Goal: Transaction & Acquisition: Purchase product/service

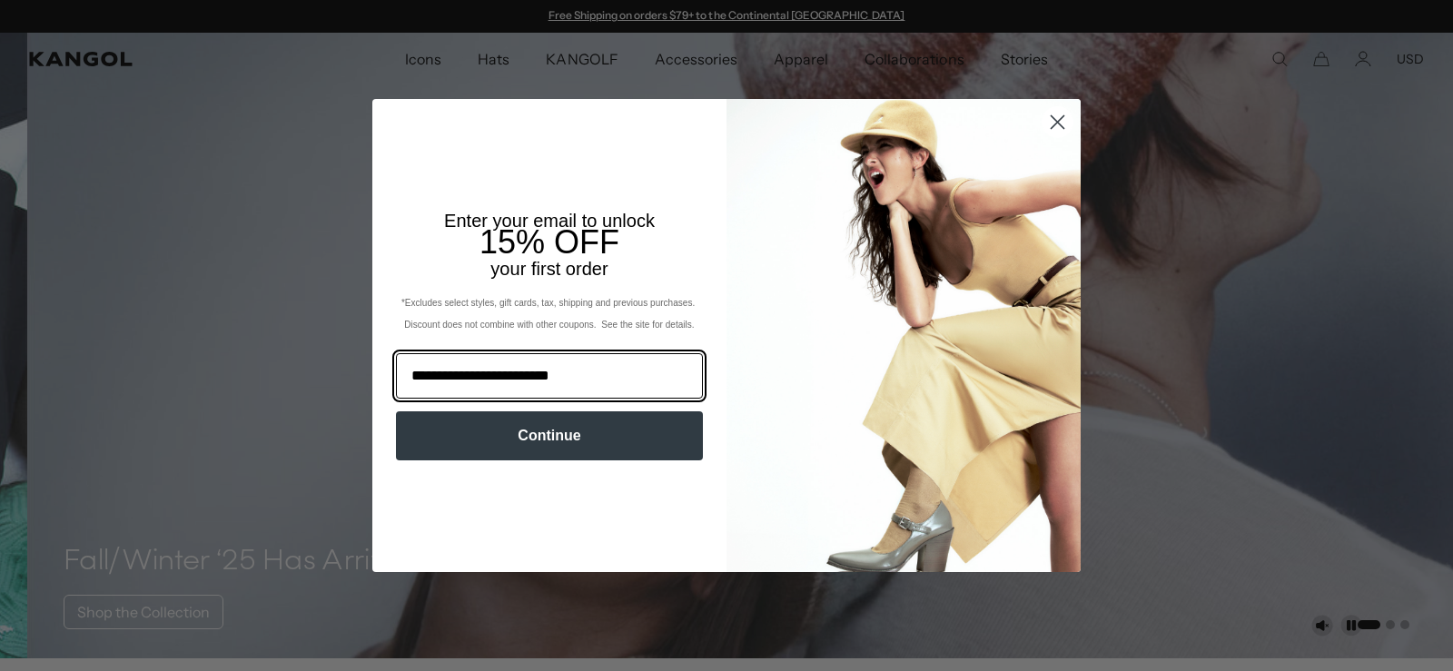
click at [475, 369] on input "**********" at bounding box center [549, 375] width 307 height 45
type input "**********"
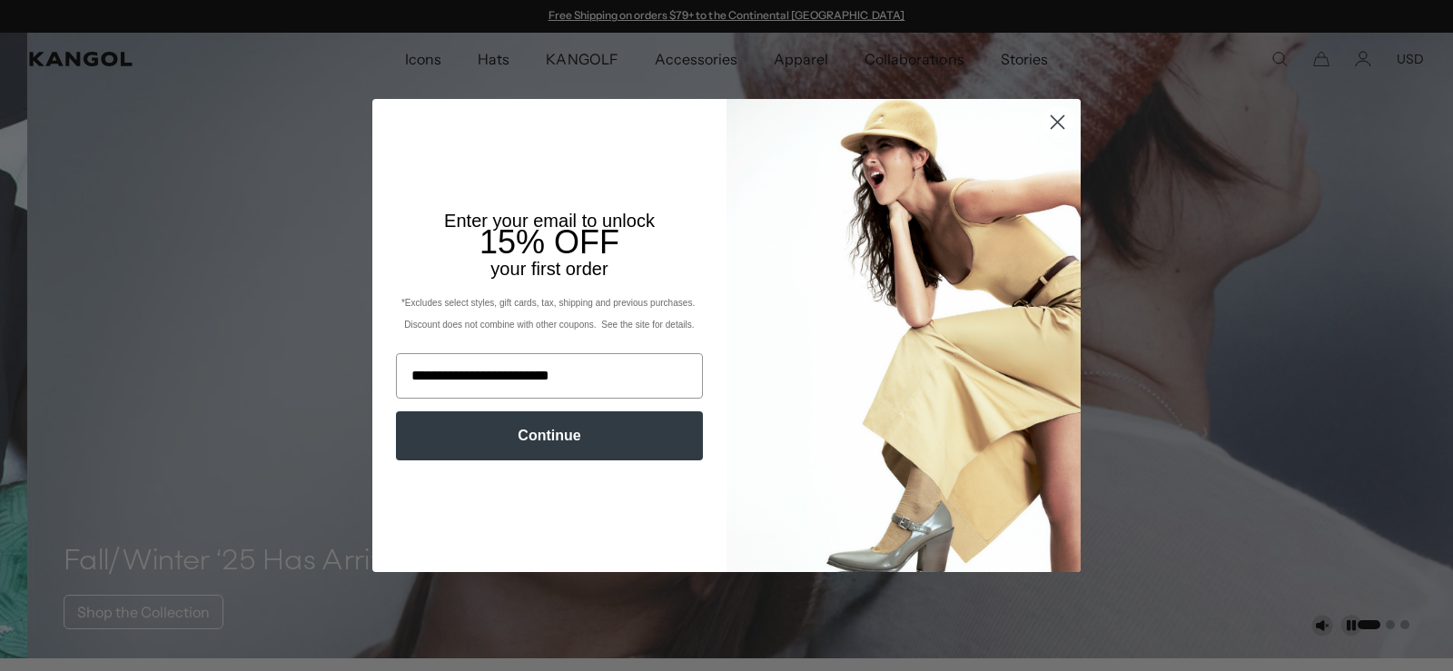
click at [447, 416] on button "Continue" at bounding box center [549, 435] width 307 height 49
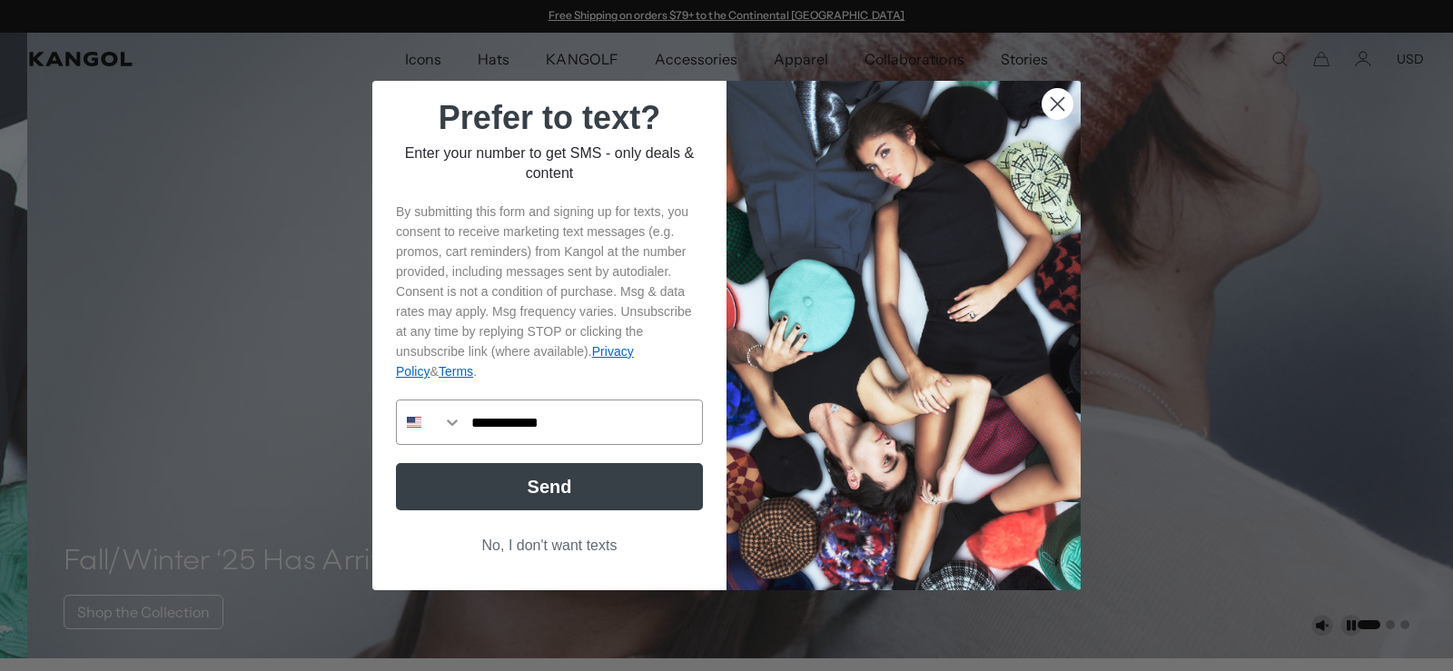
type input "**********"
click at [613, 486] on button "Send" at bounding box center [549, 486] width 307 height 47
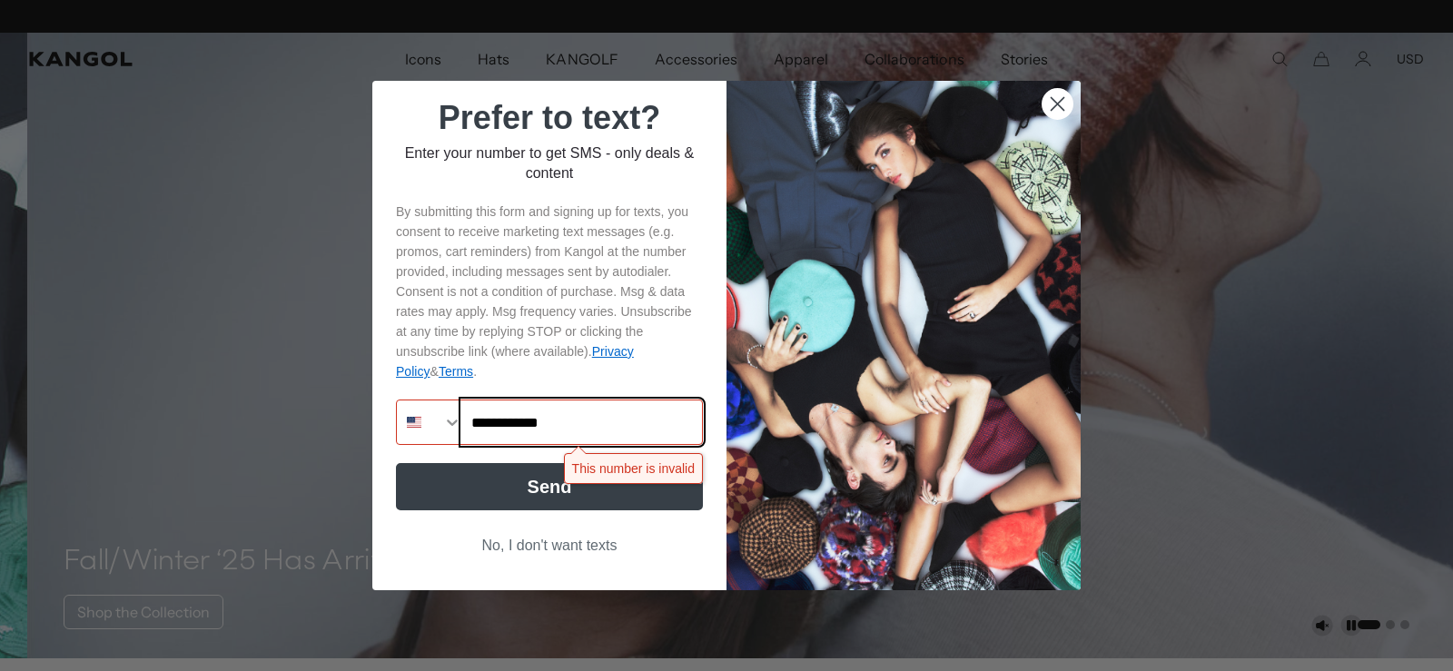
scroll to position [0, 374]
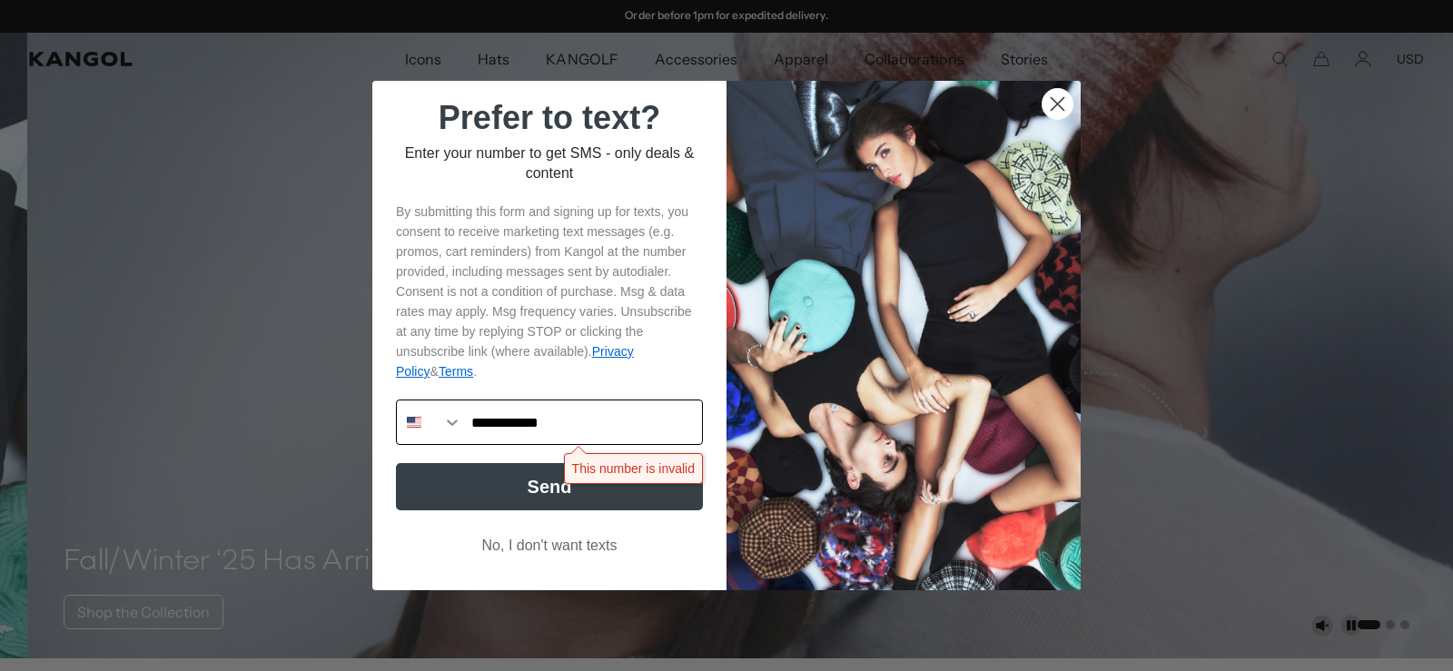
click at [420, 418] on button "Search Countries" at bounding box center [429, 422] width 65 height 44
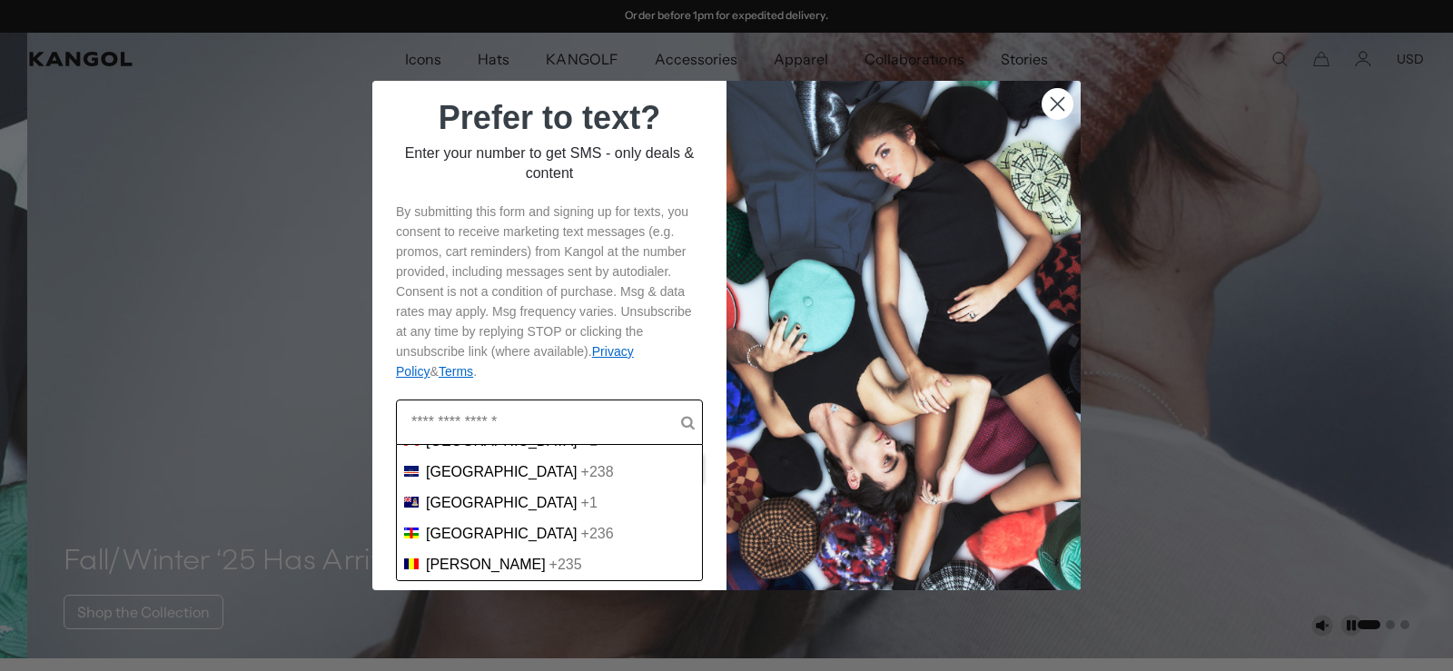
scroll to position [1090, 0]
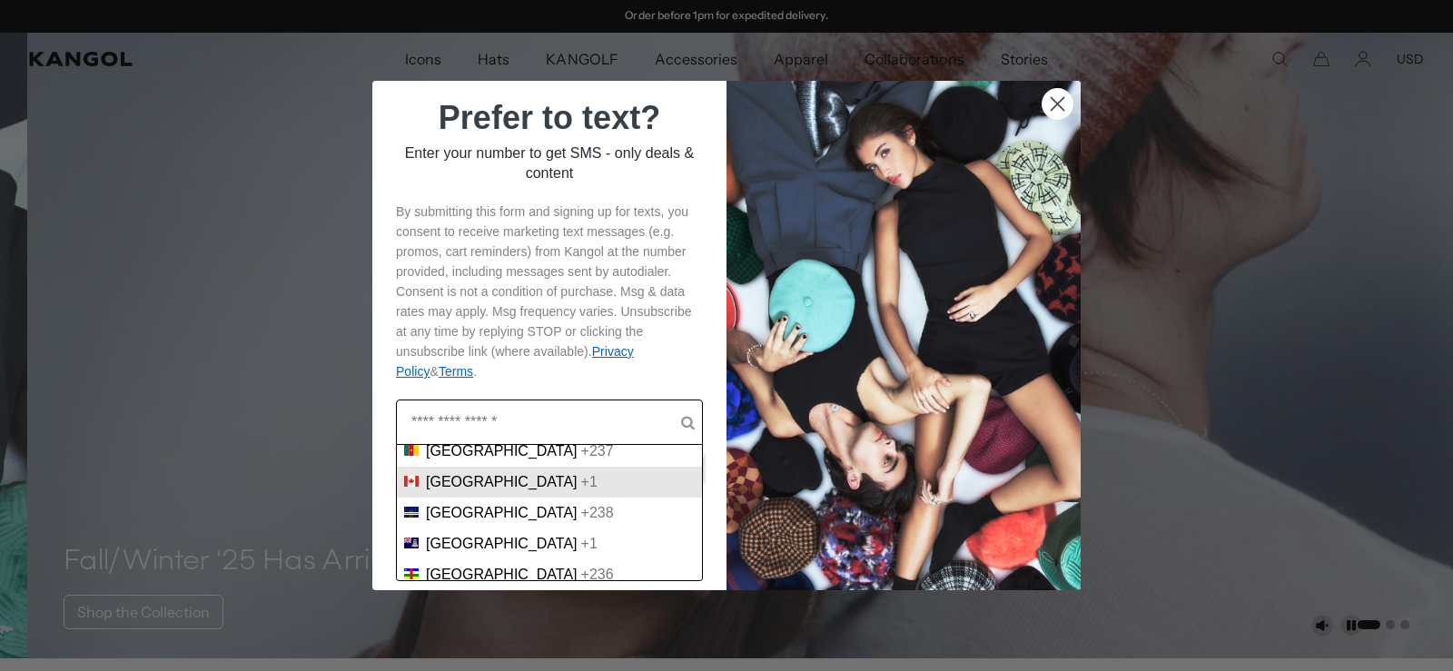
click at [507, 480] on div "Canada +1" at bounding box center [549, 482] width 291 height 16
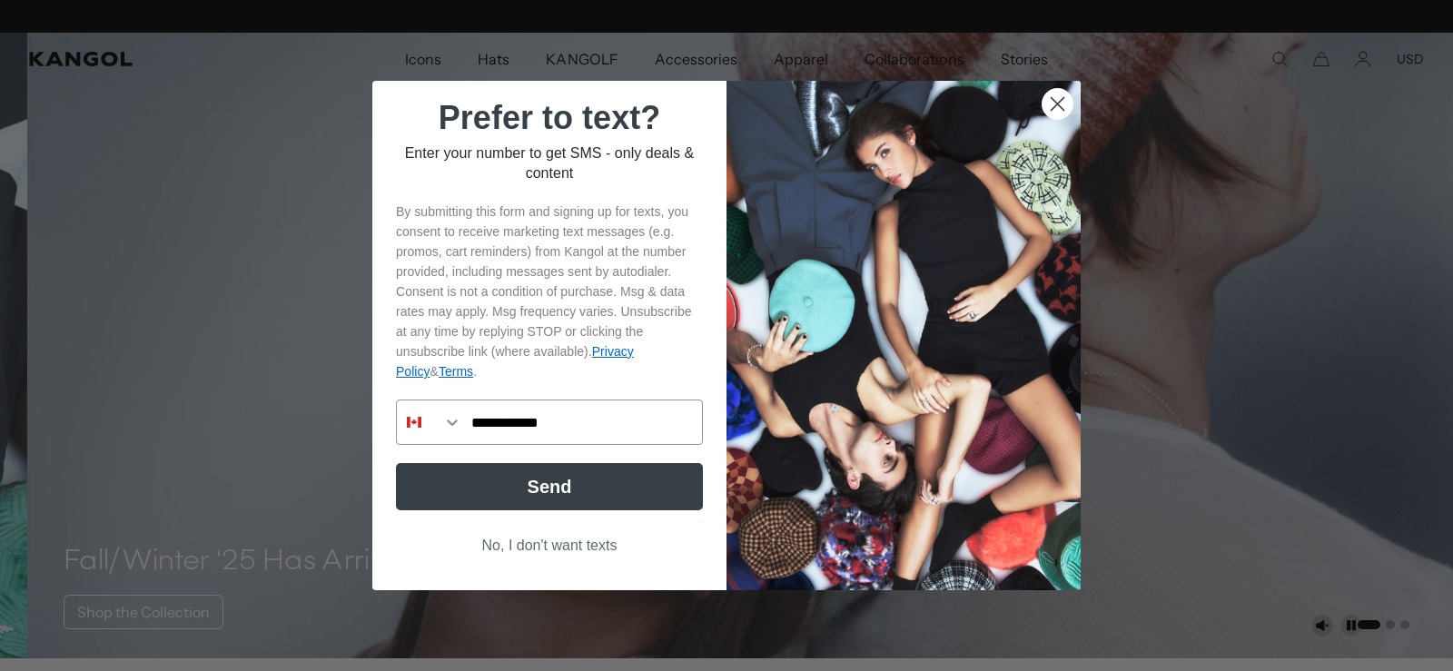
click at [561, 489] on button "Send" at bounding box center [549, 486] width 307 height 47
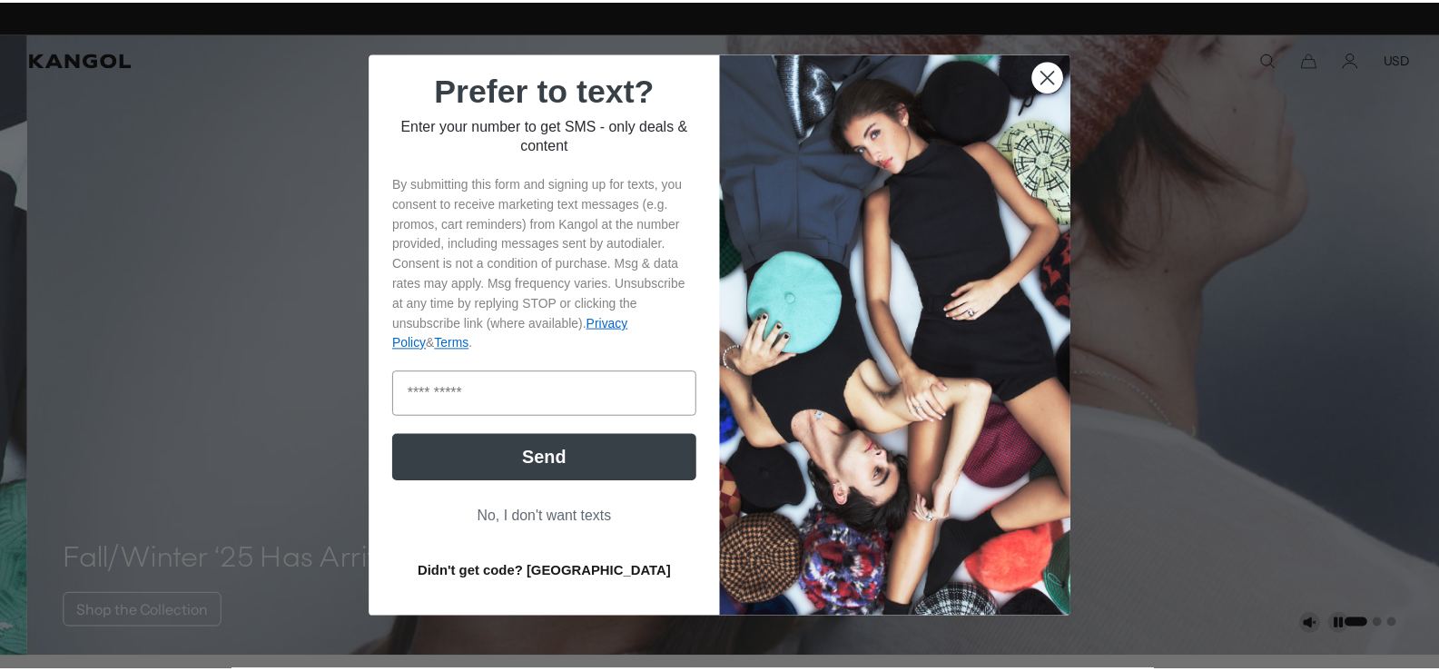
scroll to position [0, 374]
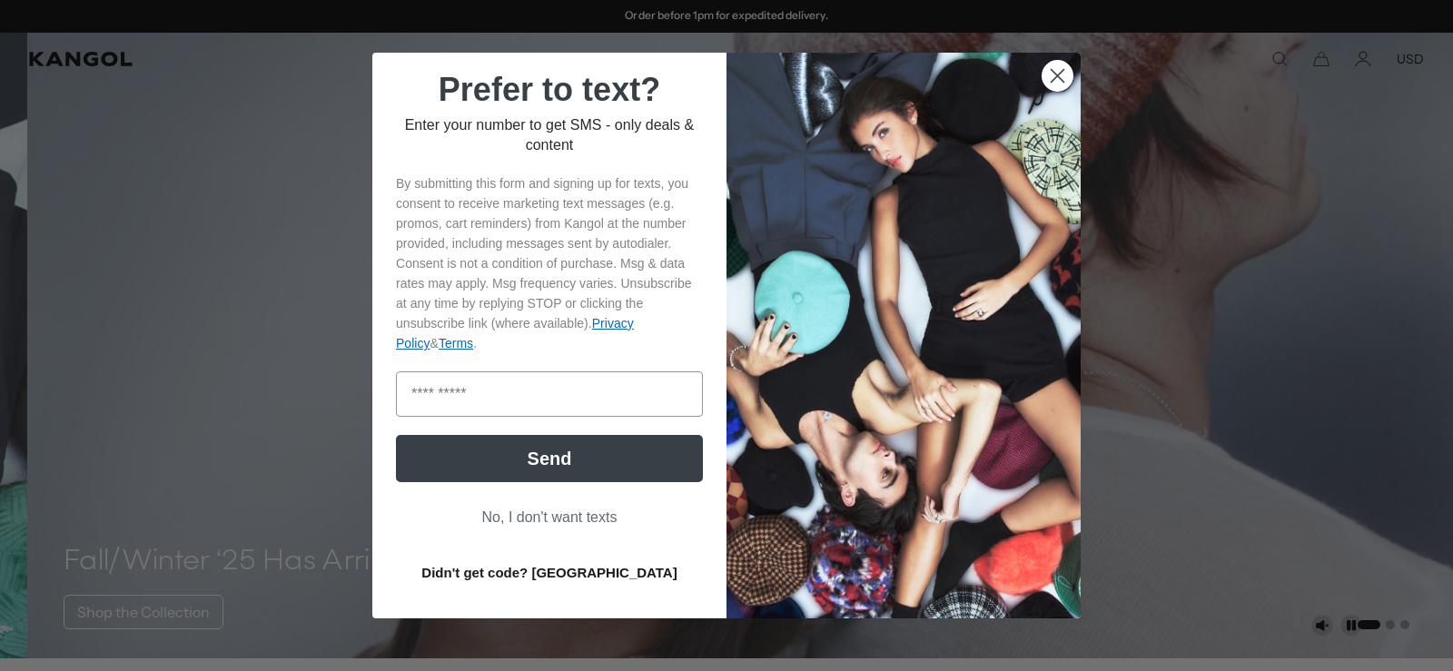
click at [1043, 72] on circle "Close dialog" at bounding box center [1058, 76] width 30 height 30
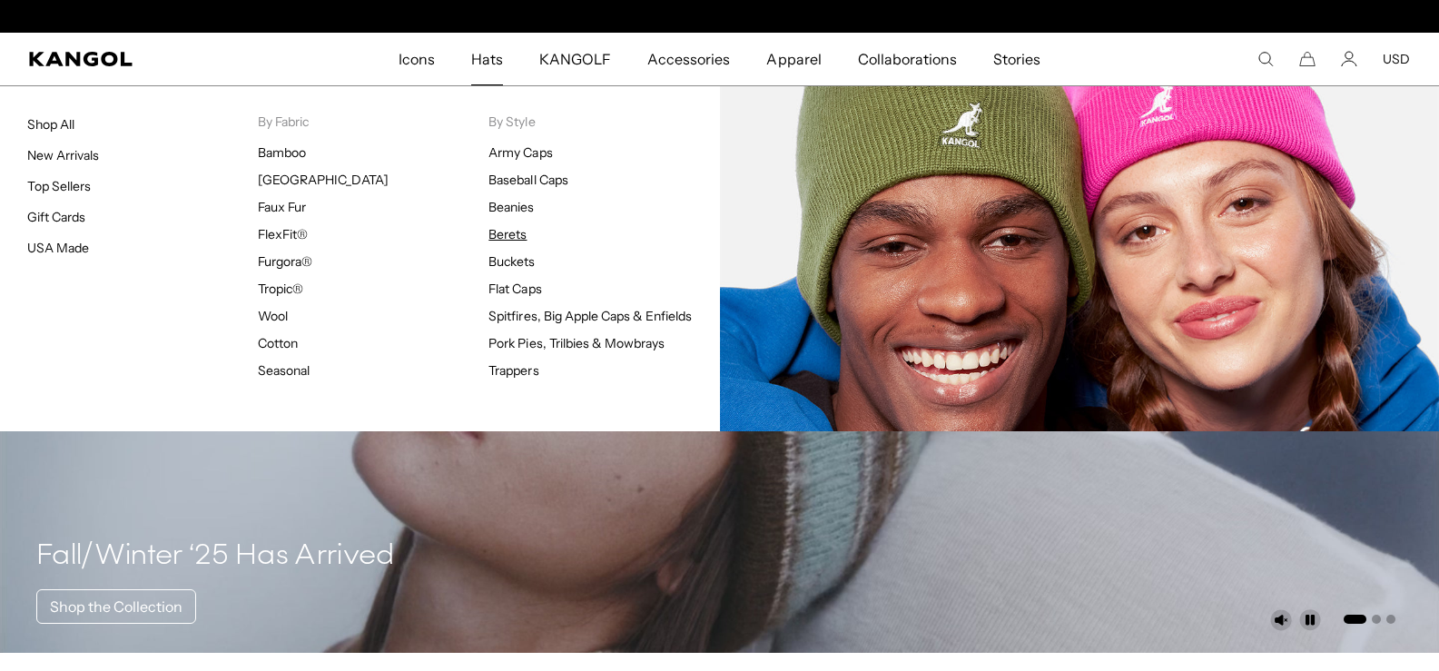
scroll to position [0, 0]
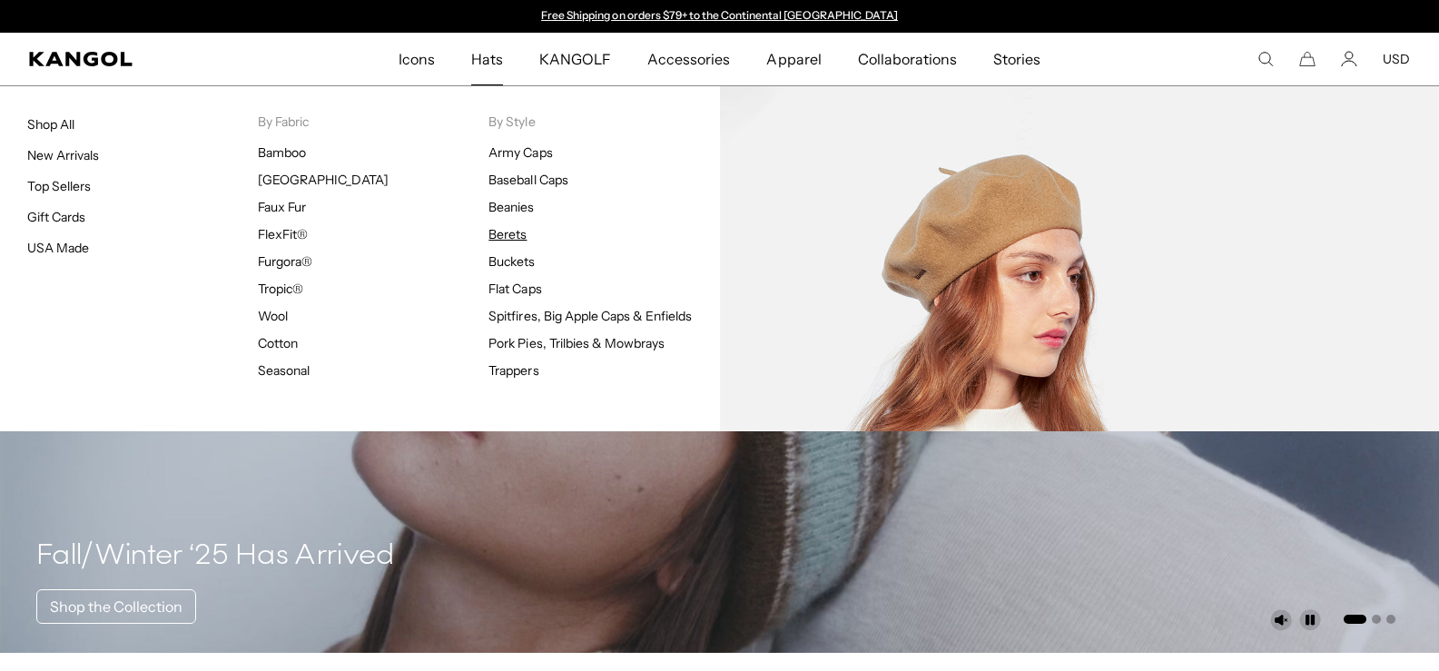
click at [522, 230] on link "Berets" at bounding box center [508, 234] width 38 height 16
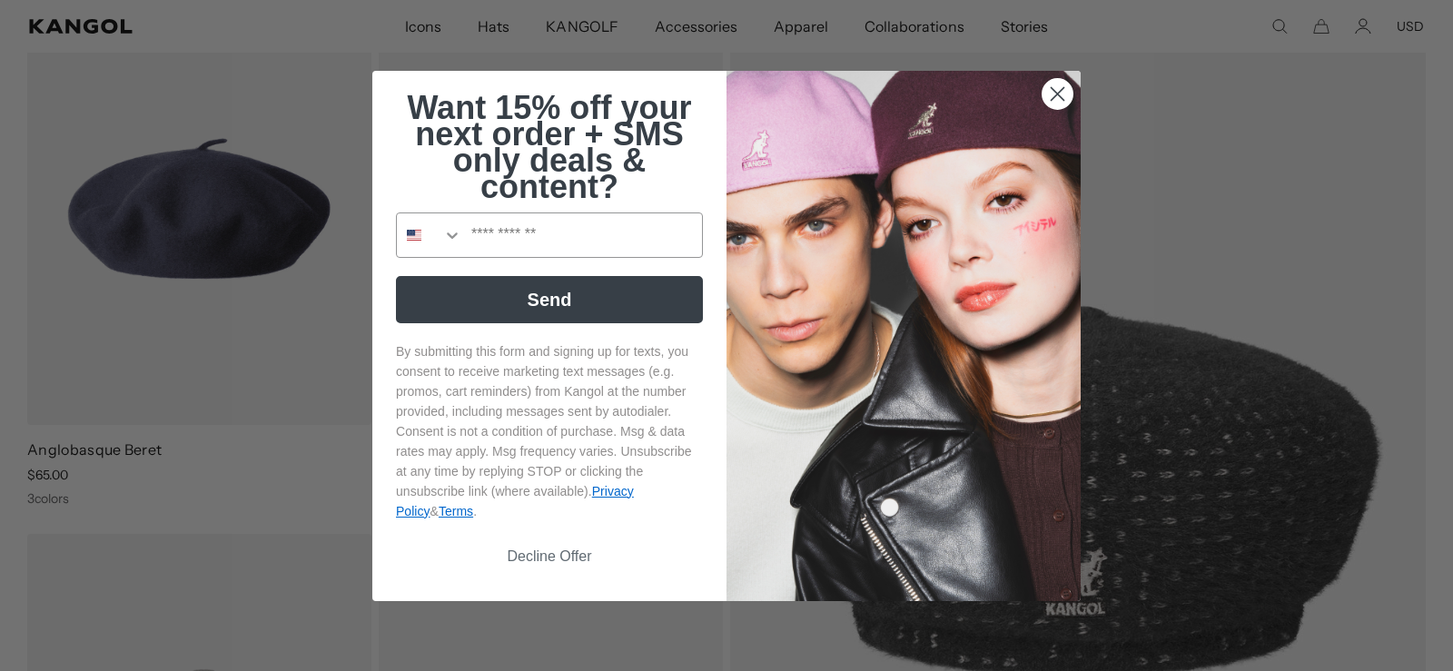
click at [1043, 94] on circle "Close dialog" at bounding box center [1058, 93] width 30 height 30
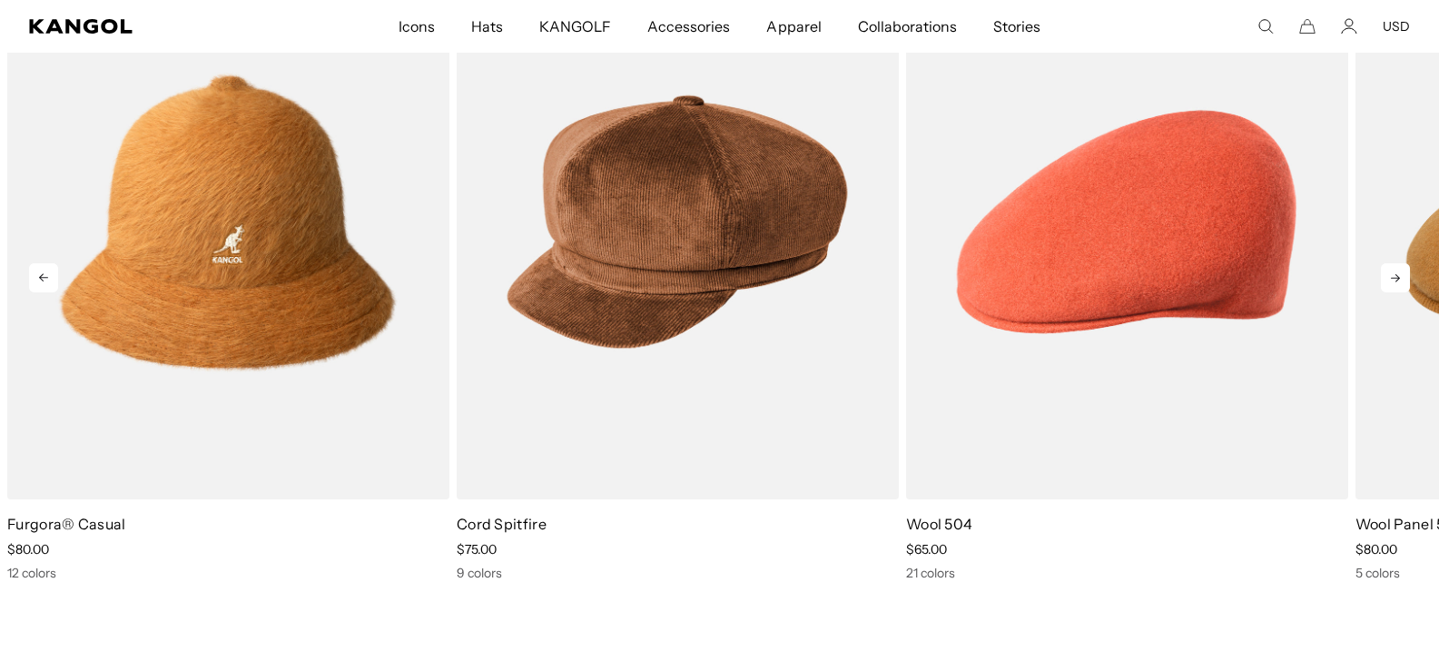
click at [1399, 274] on icon at bounding box center [1395, 277] width 29 height 29
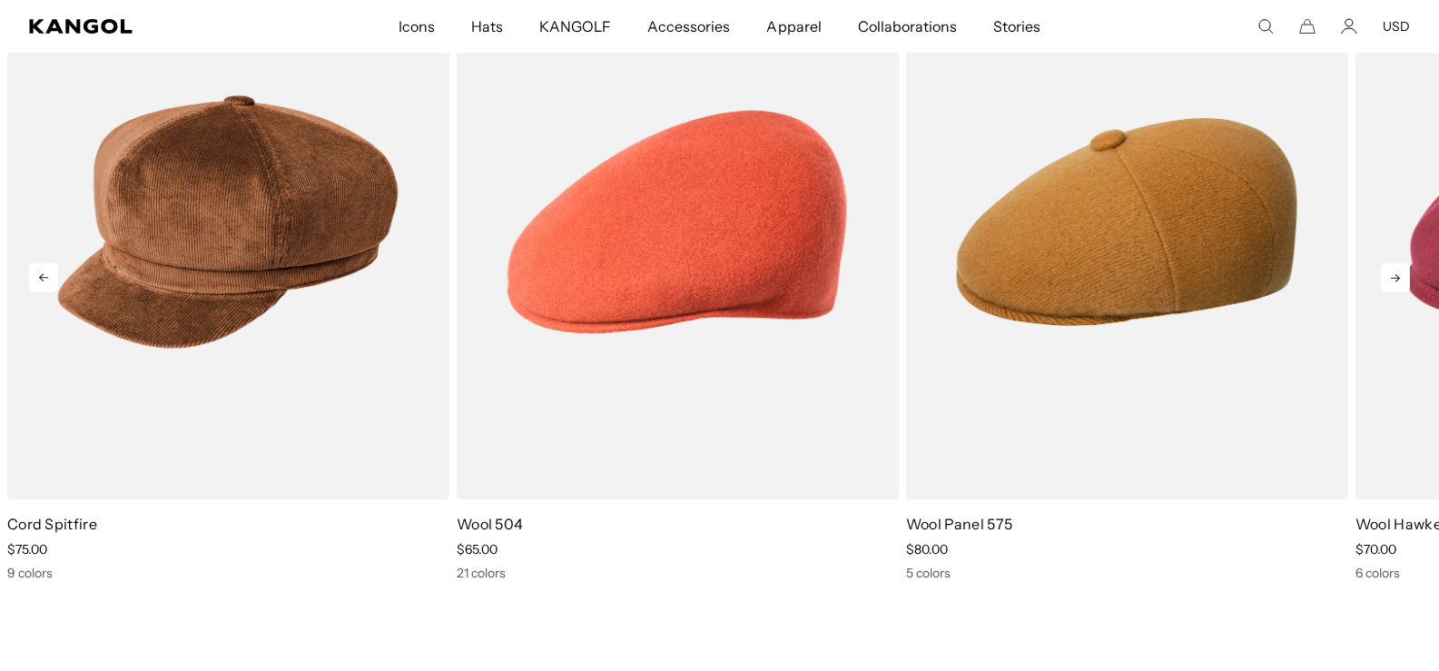
click at [1399, 274] on icon at bounding box center [1395, 277] width 29 height 29
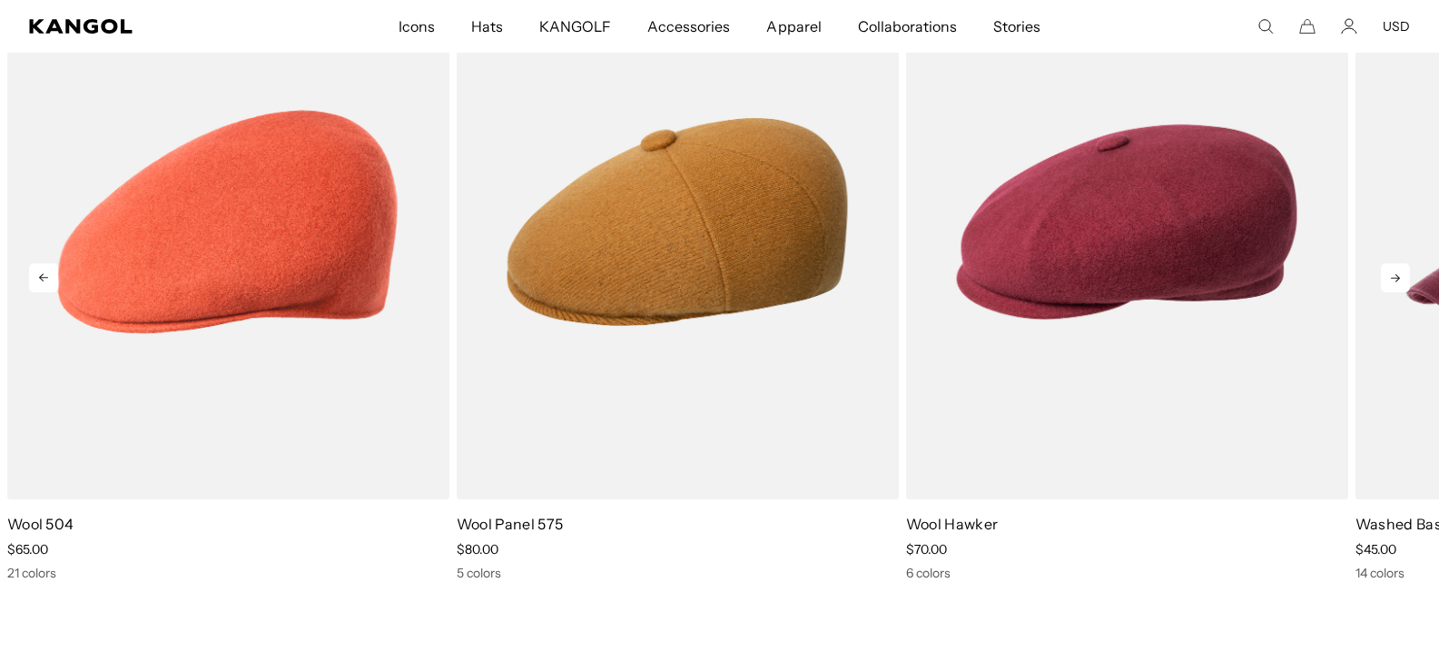
scroll to position [0, 374]
click at [1399, 274] on icon at bounding box center [1395, 277] width 29 height 29
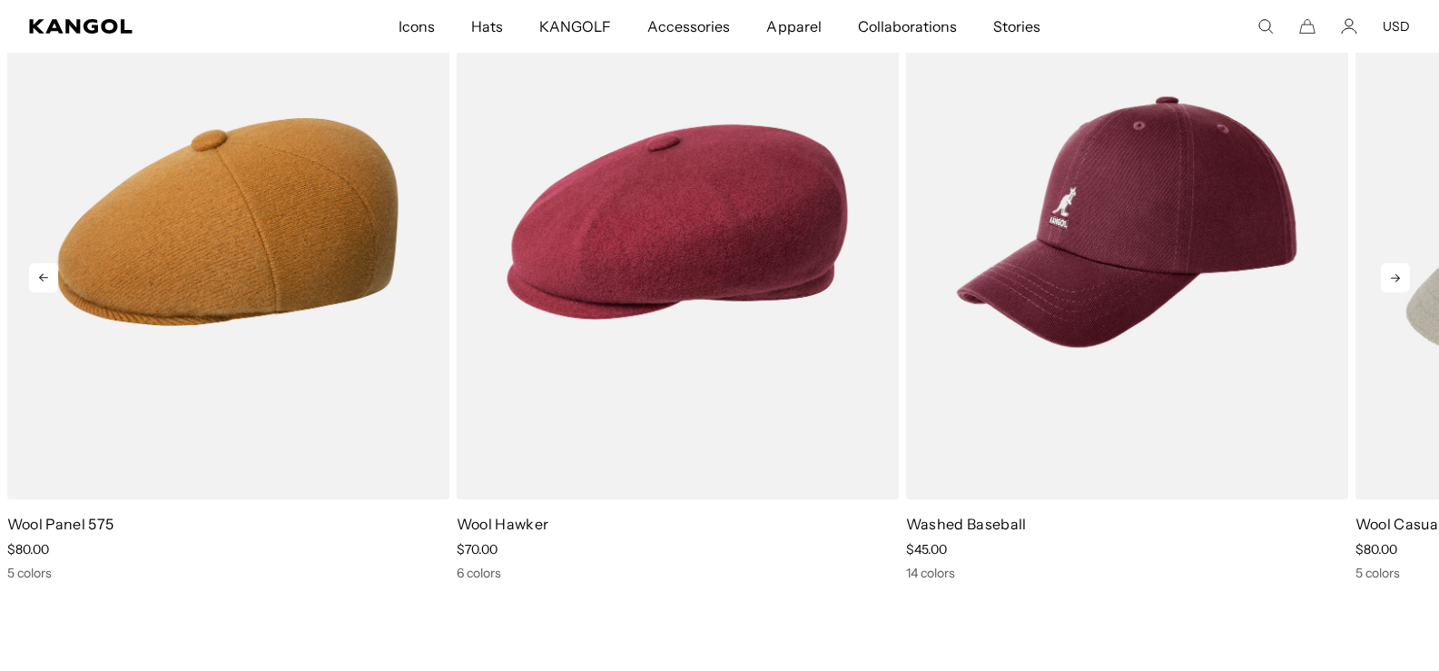
click at [1399, 274] on icon at bounding box center [1395, 277] width 29 height 29
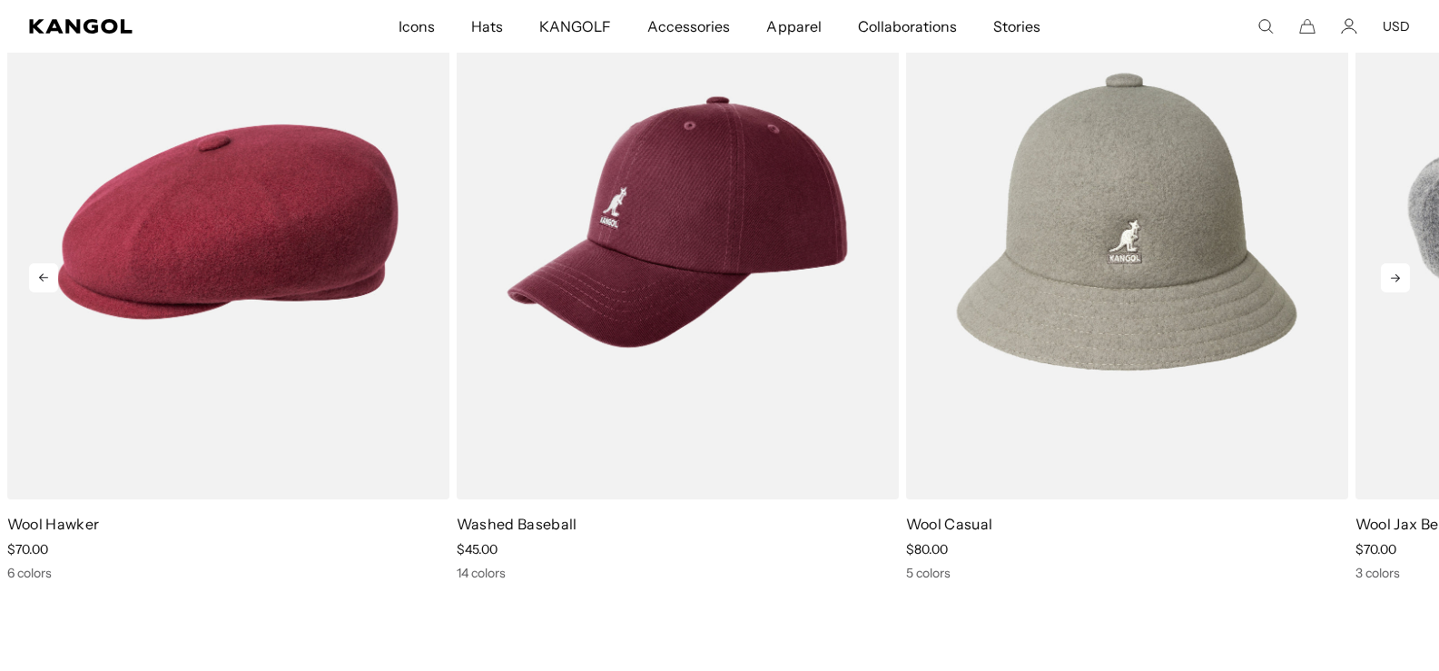
scroll to position [0, 0]
click at [1399, 274] on icon at bounding box center [1395, 277] width 29 height 29
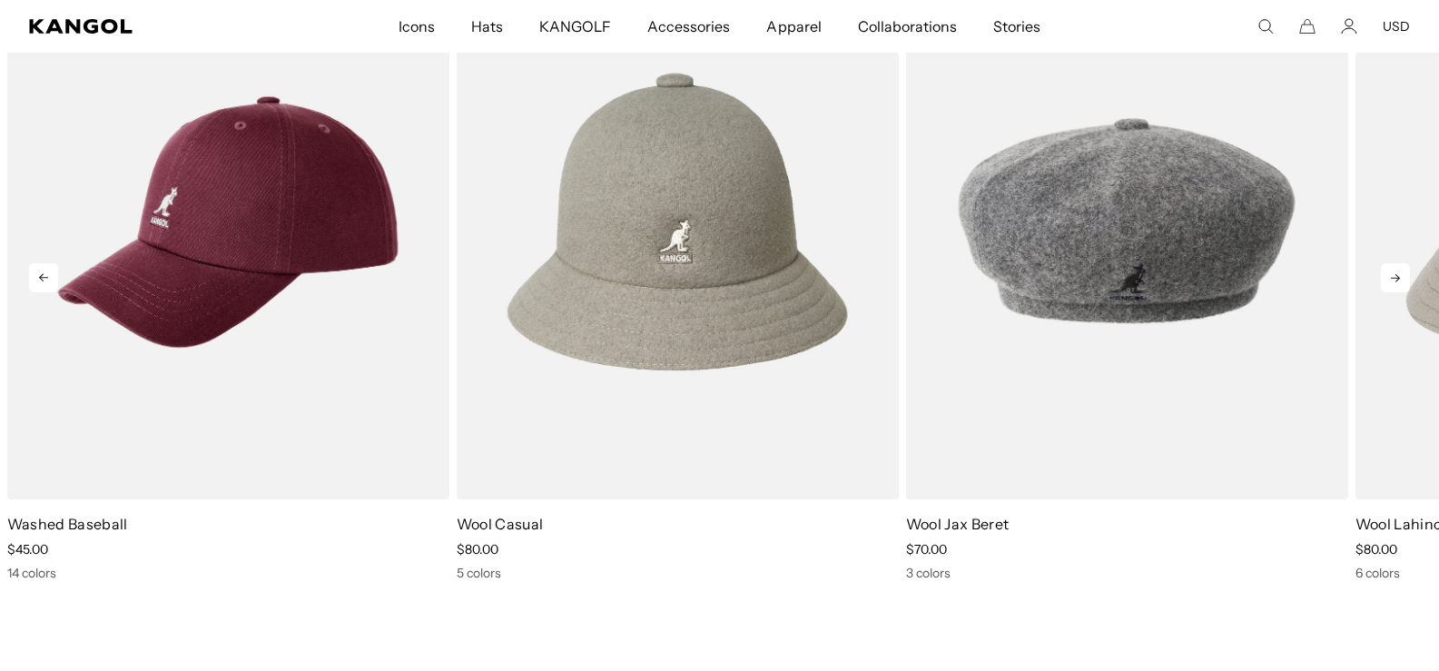
scroll to position [0, 374]
click at [1399, 274] on icon at bounding box center [1395, 277] width 29 height 29
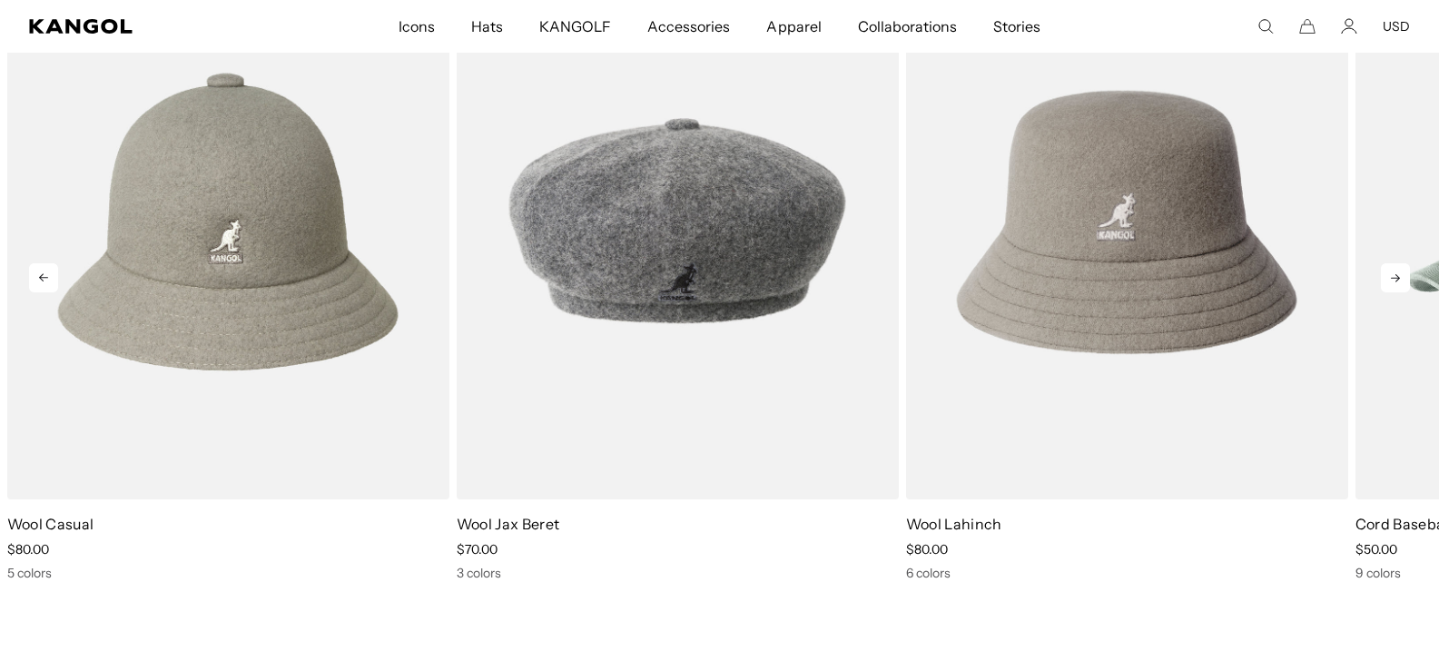
click at [1399, 274] on icon at bounding box center [1395, 277] width 29 height 29
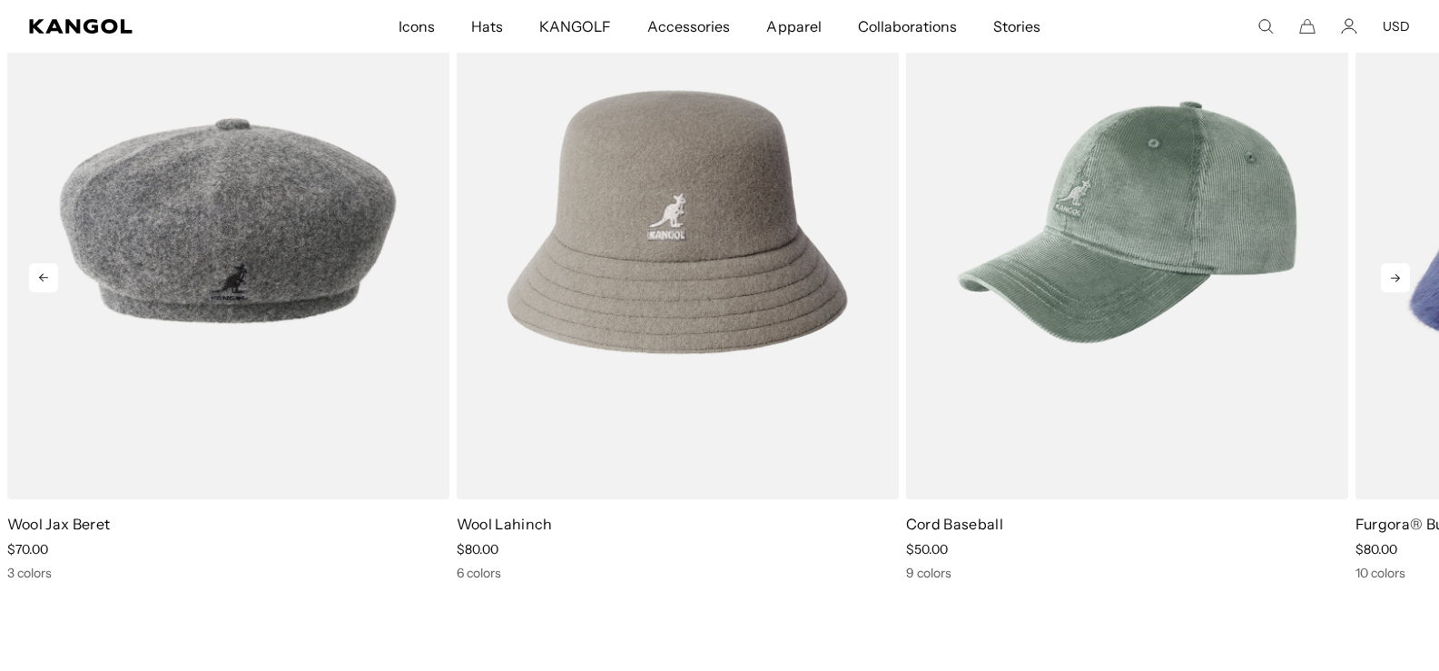
click at [1399, 274] on icon at bounding box center [1395, 277] width 29 height 29
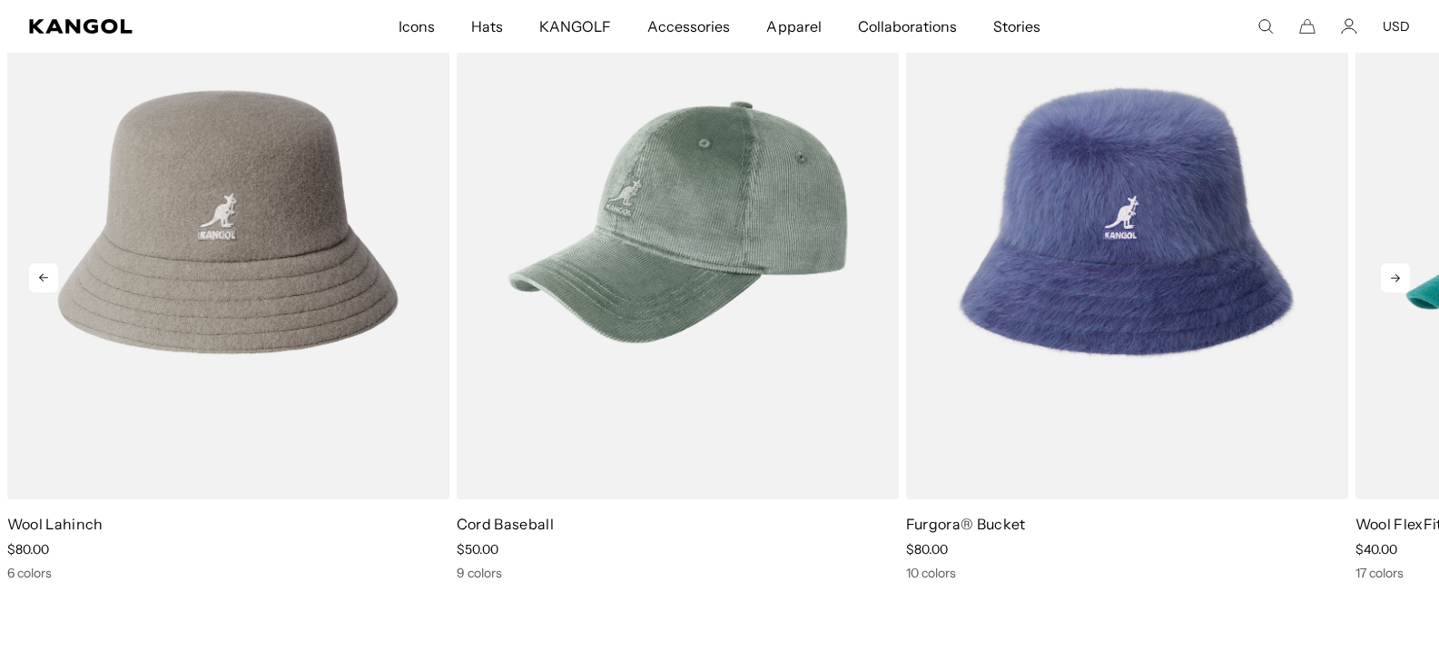
scroll to position [0, 0]
click at [1399, 274] on icon at bounding box center [1395, 277] width 29 height 29
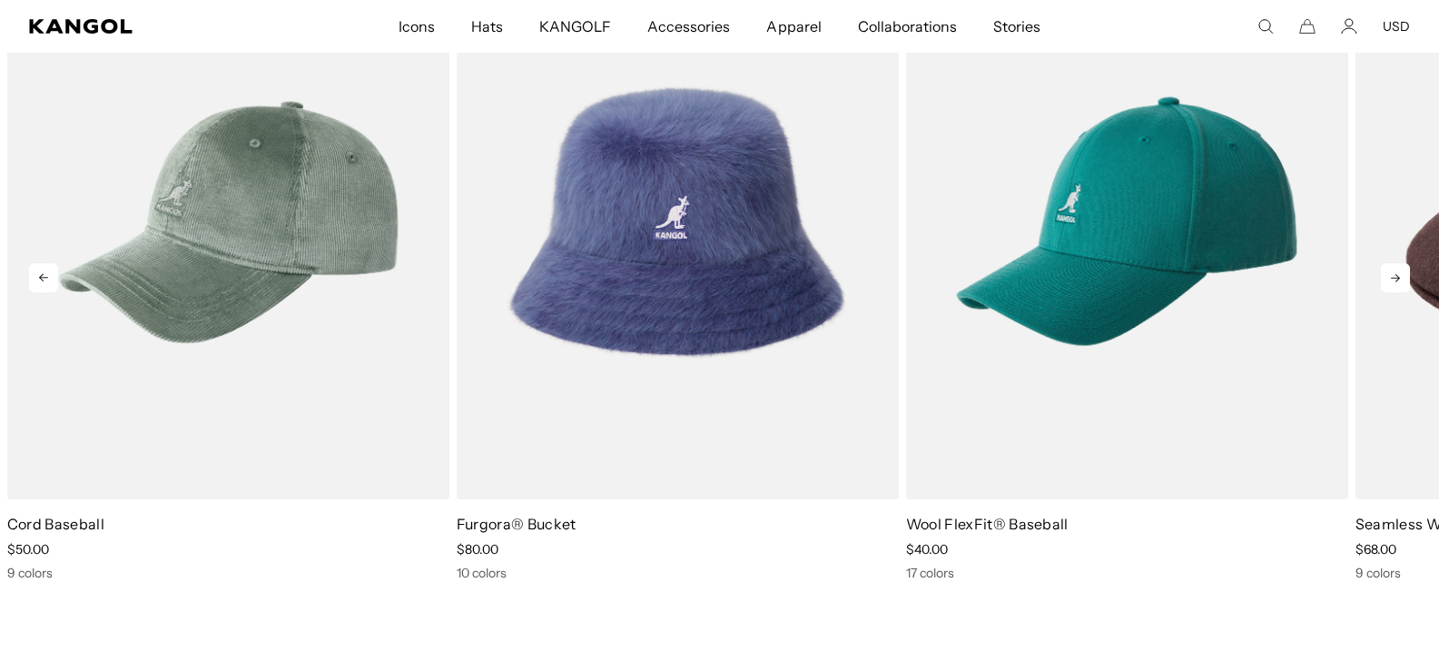
click at [1399, 274] on icon at bounding box center [1395, 277] width 29 height 29
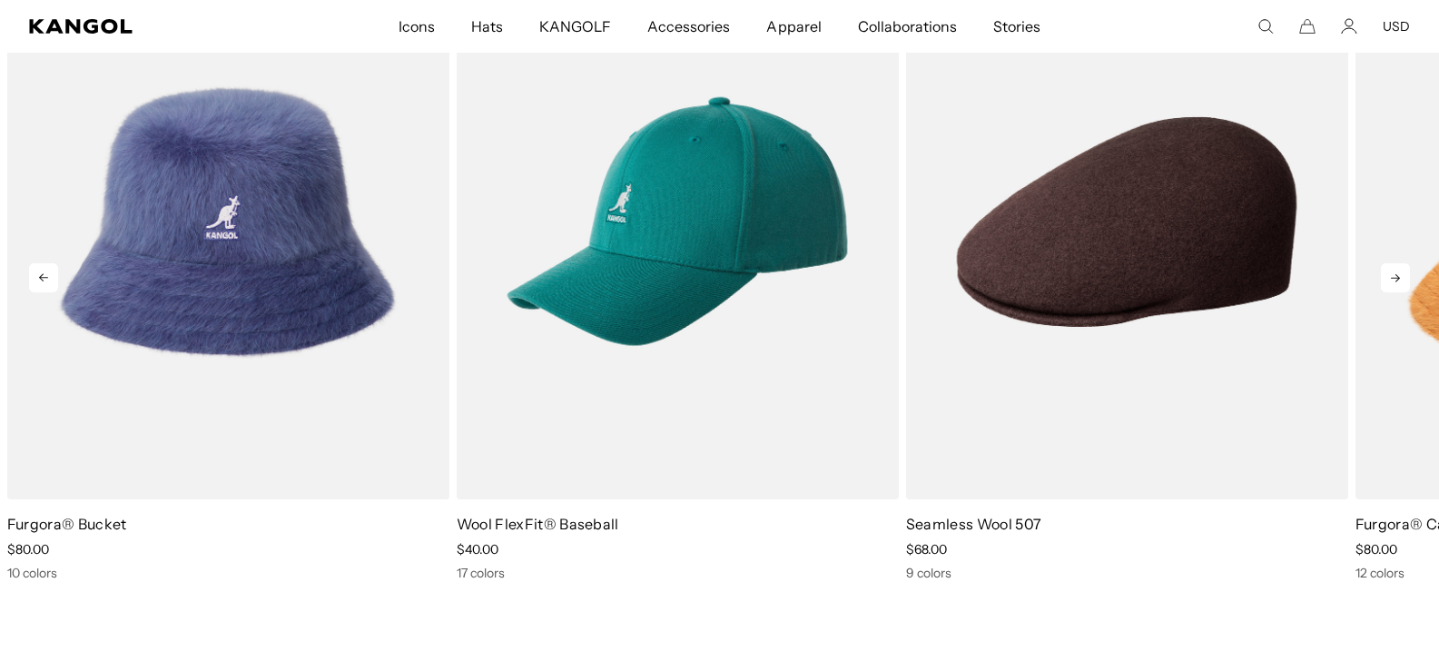
click at [1399, 274] on icon at bounding box center [1395, 277] width 29 height 29
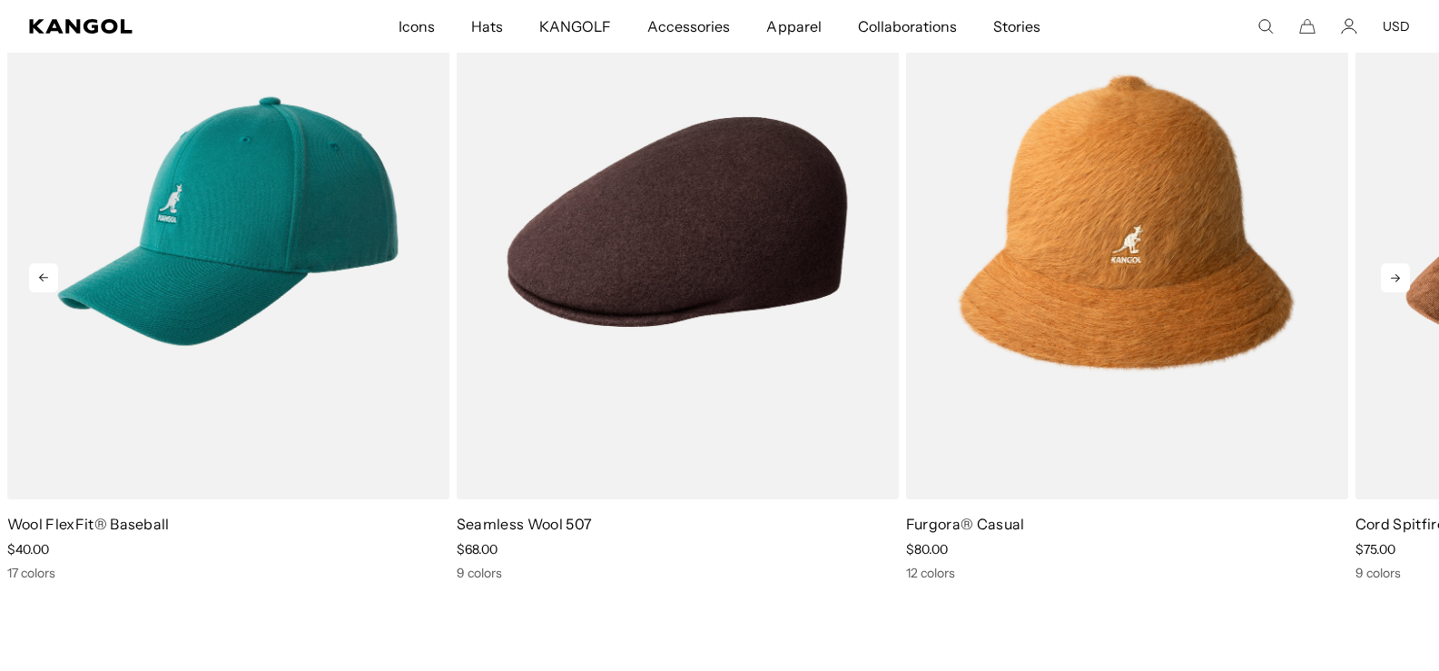
click at [1399, 274] on icon at bounding box center [1395, 277] width 29 height 29
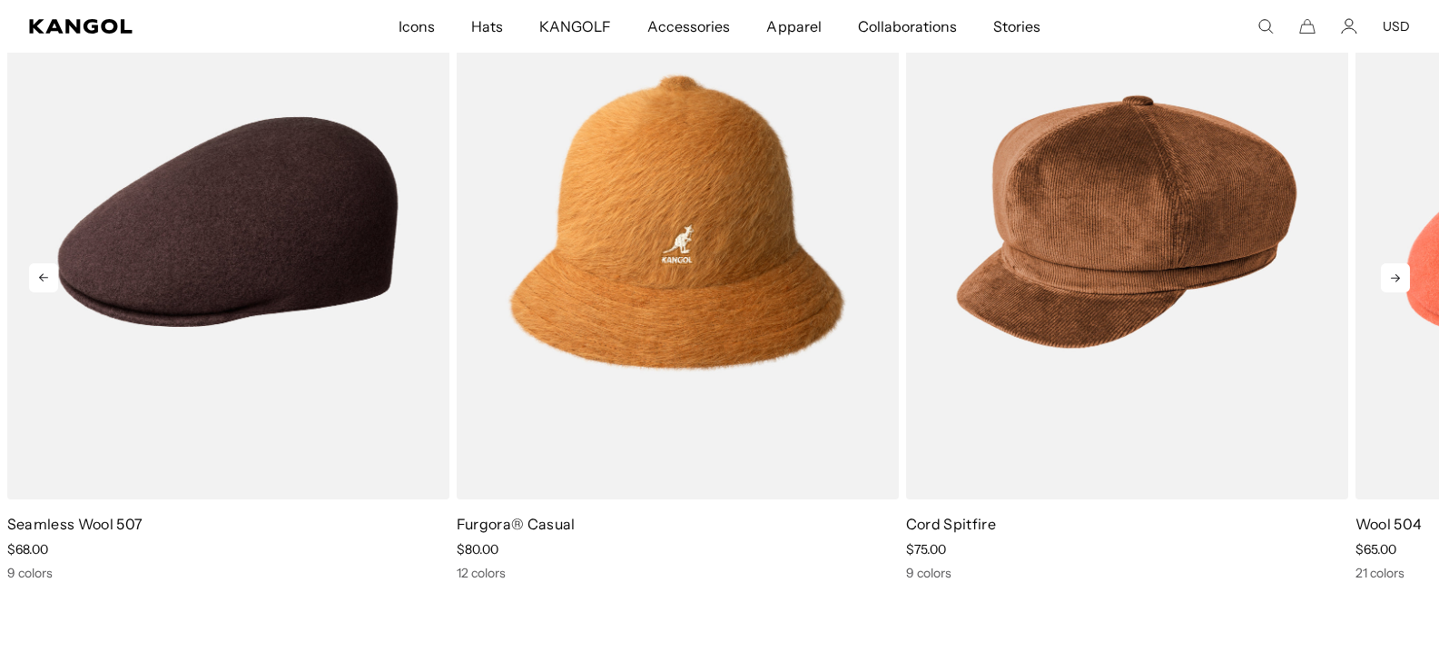
click at [1399, 274] on icon at bounding box center [1395, 277] width 29 height 29
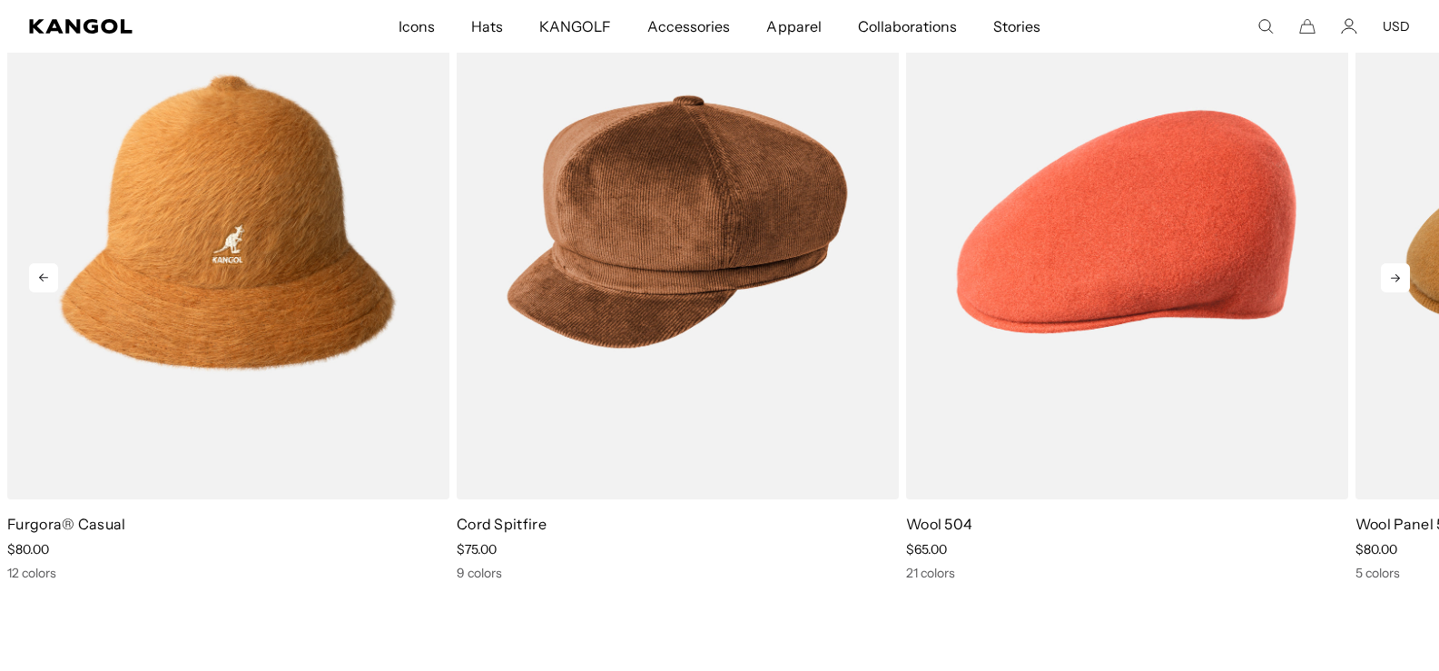
click at [1399, 274] on icon at bounding box center [1395, 277] width 29 height 29
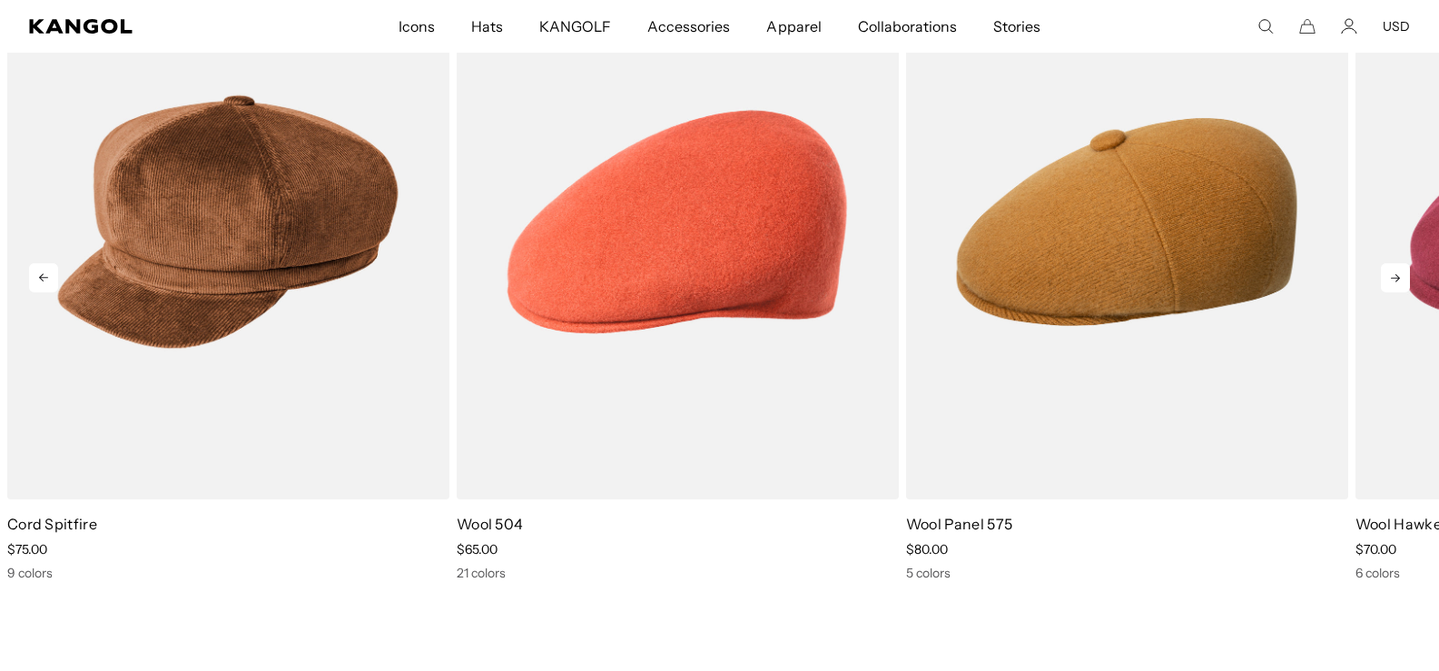
scroll to position [0, 374]
click at [1399, 274] on icon at bounding box center [1395, 277] width 29 height 29
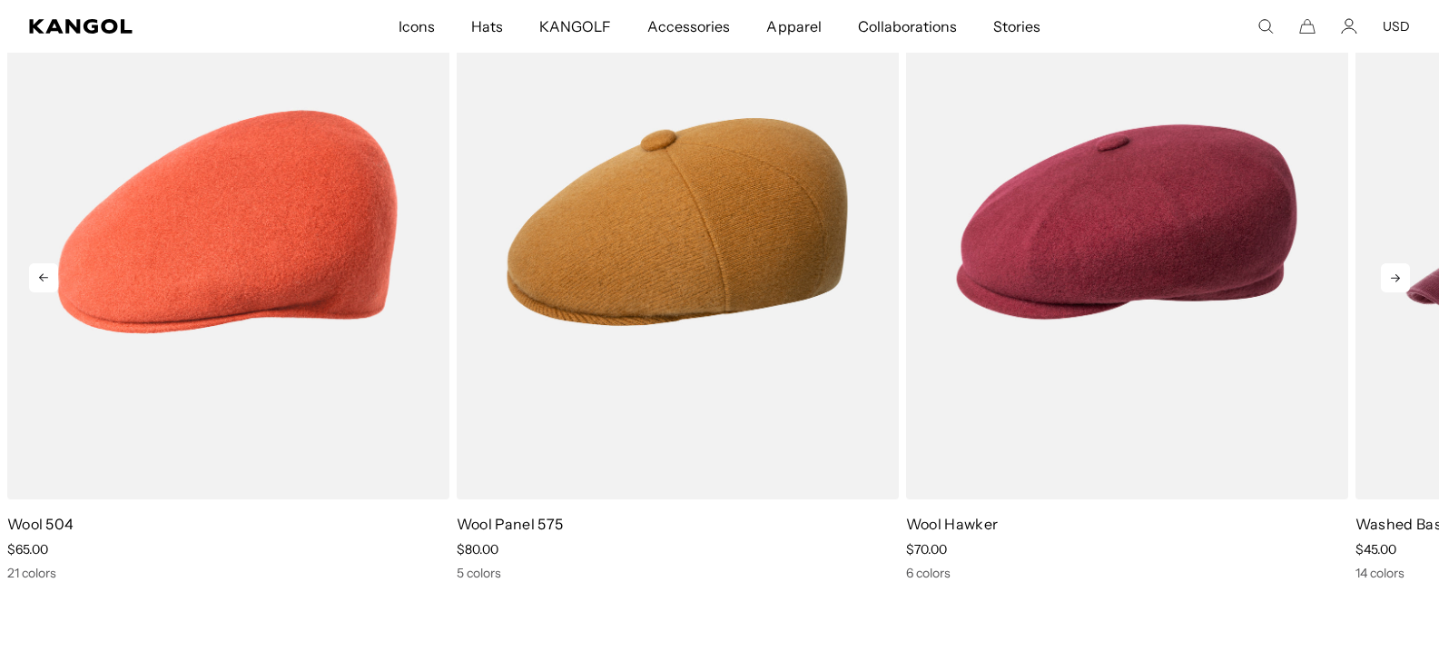
click at [1399, 274] on icon at bounding box center [1395, 277] width 29 height 29
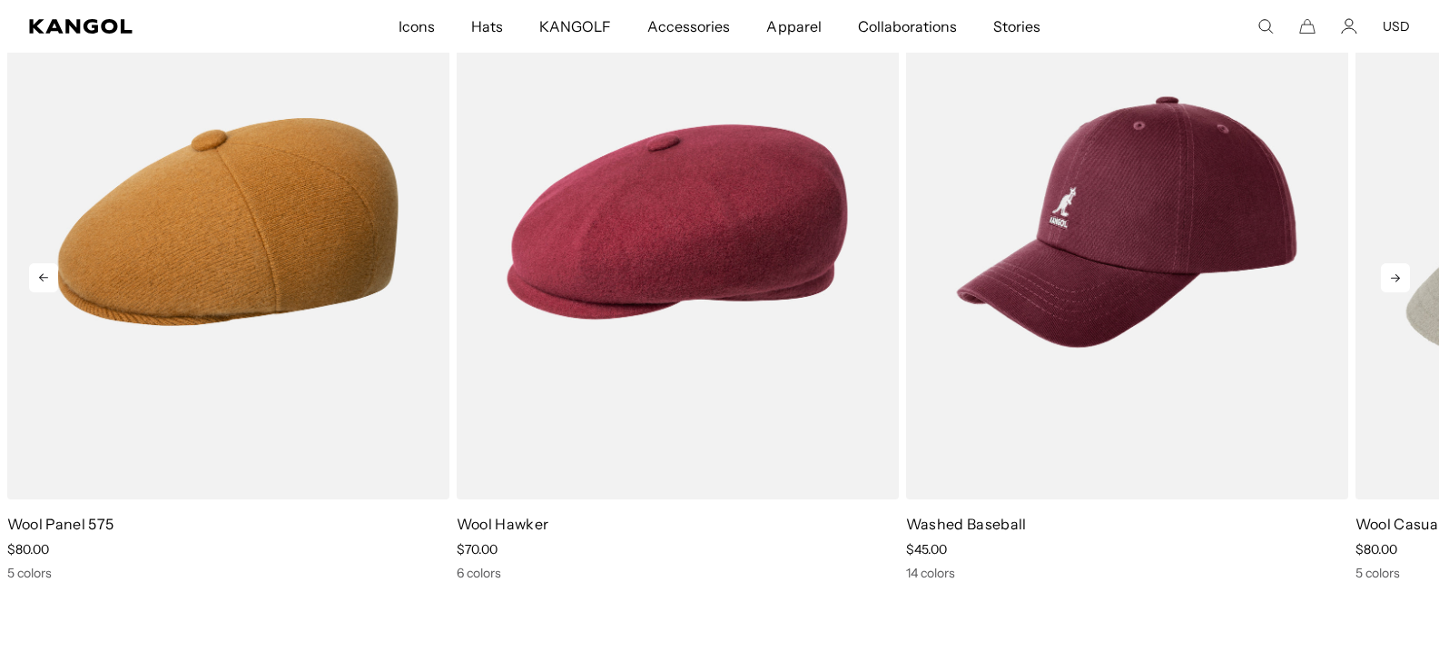
click at [1399, 274] on icon at bounding box center [1395, 277] width 29 height 29
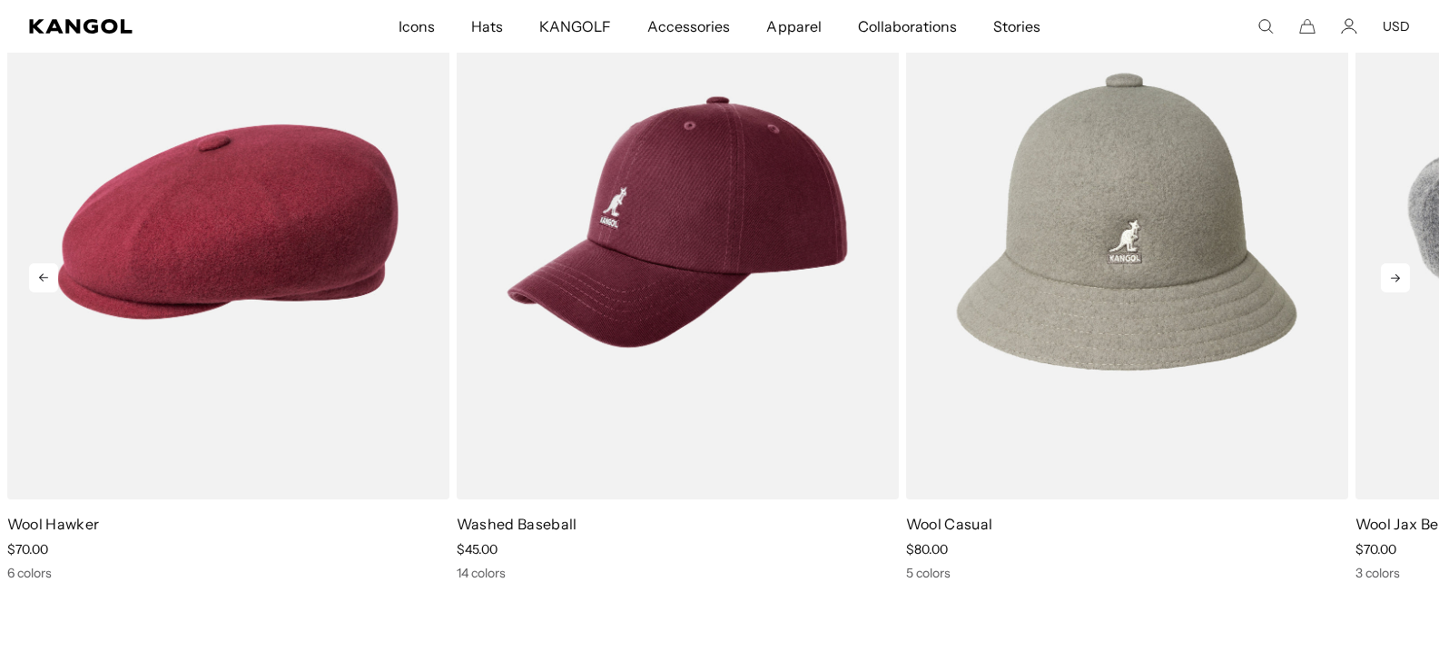
click at [1399, 274] on icon at bounding box center [1395, 277] width 29 height 29
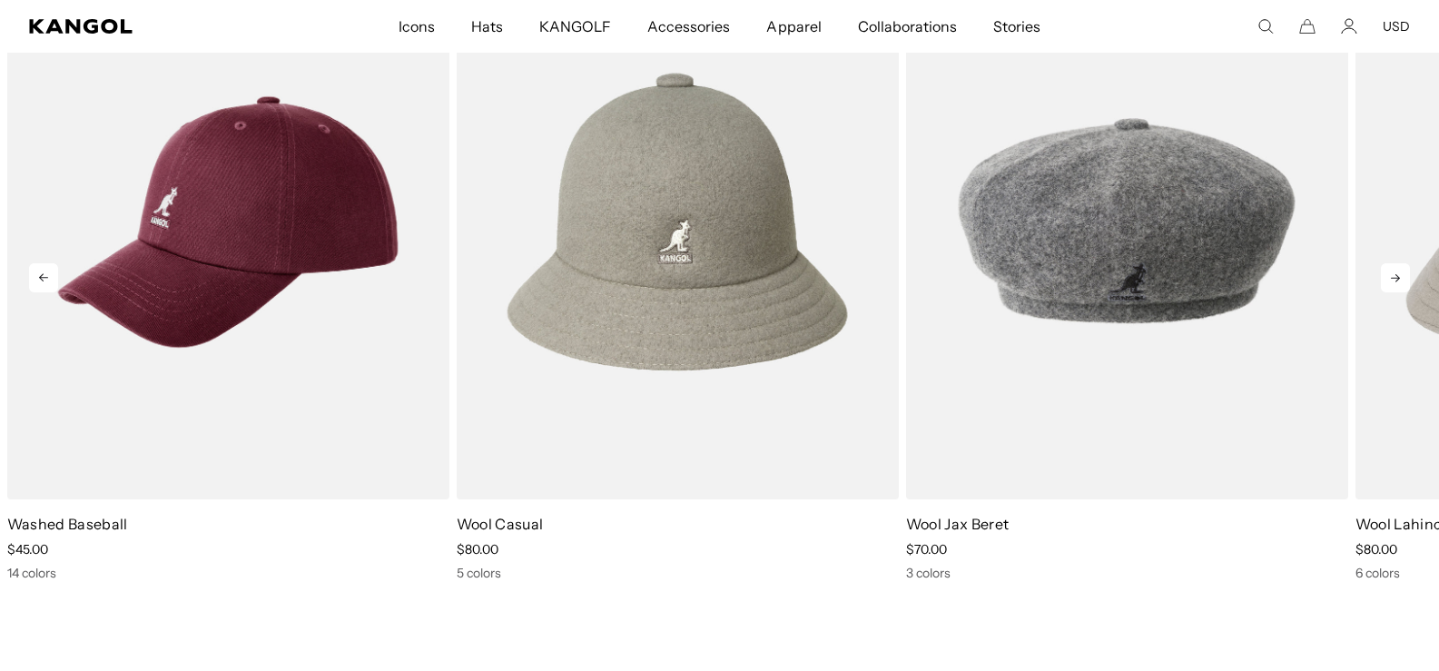
click at [1399, 274] on icon at bounding box center [1395, 277] width 29 height 29
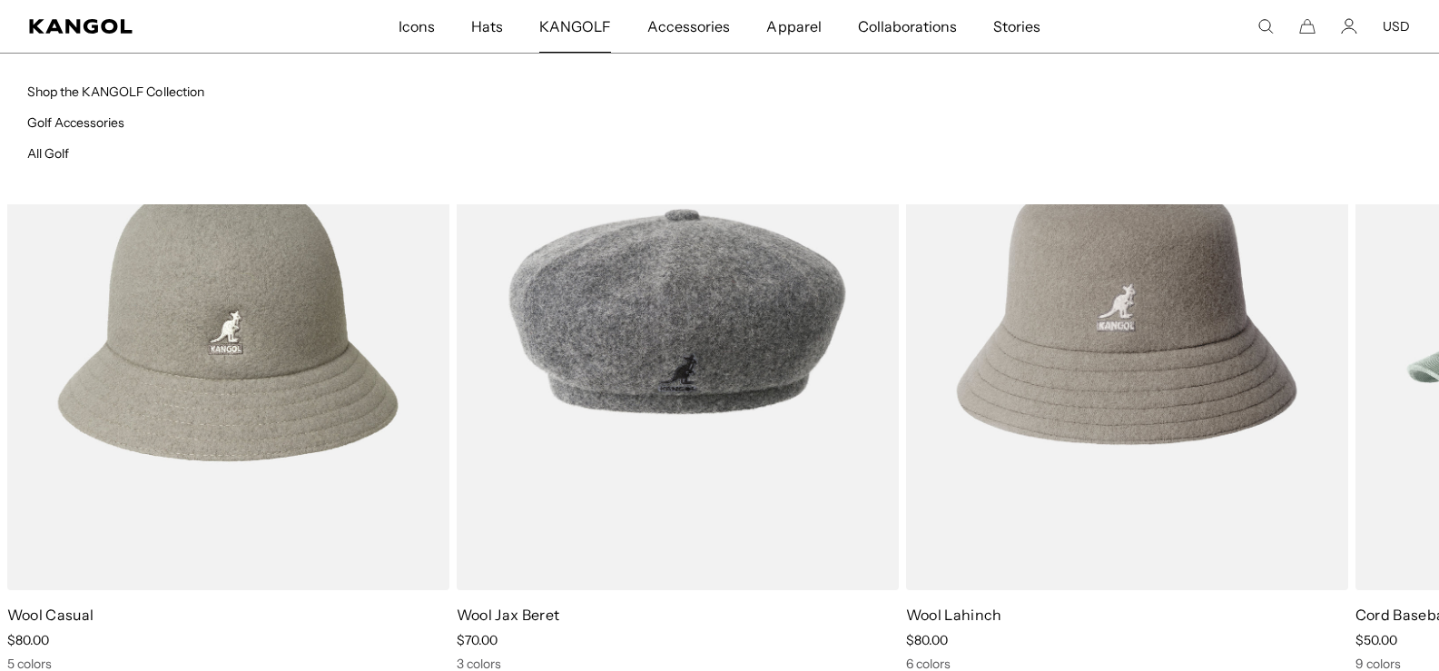
scroll to position [0, 0]
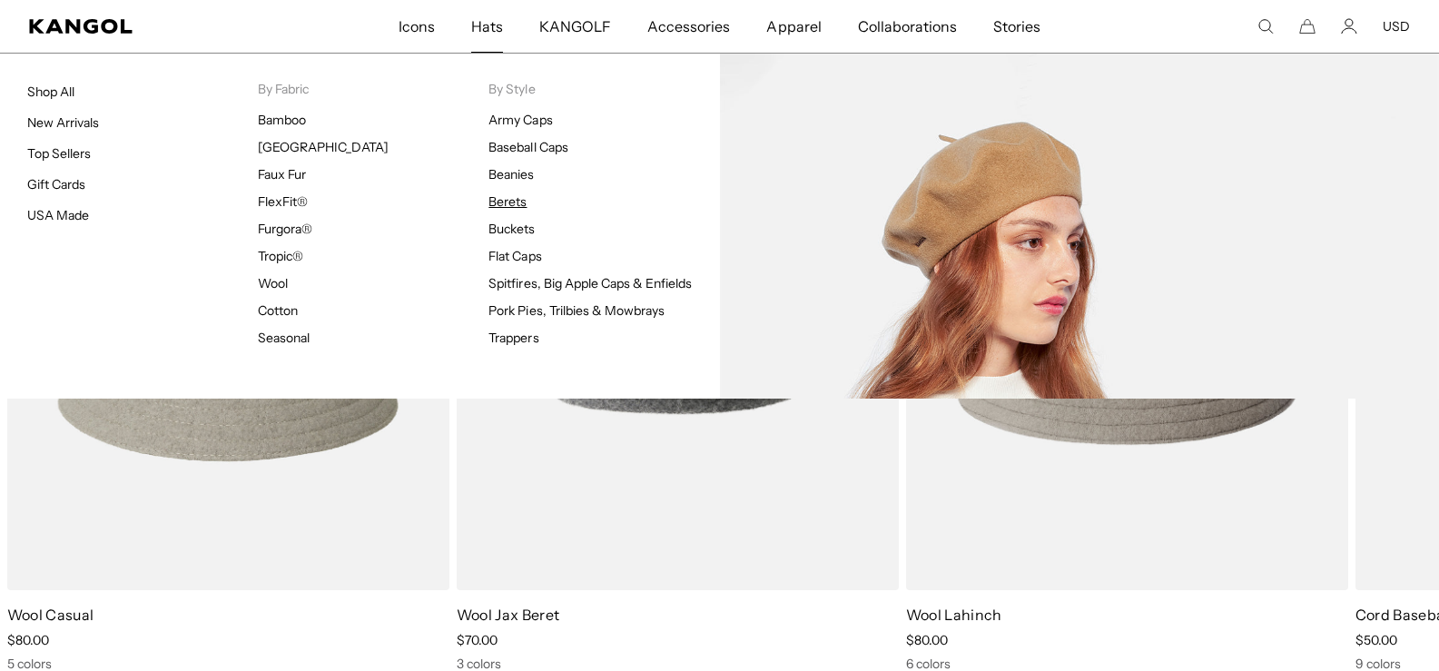
click at [516, 202] on link "Berets" at bounding box center [508, 201] width 38 height 16
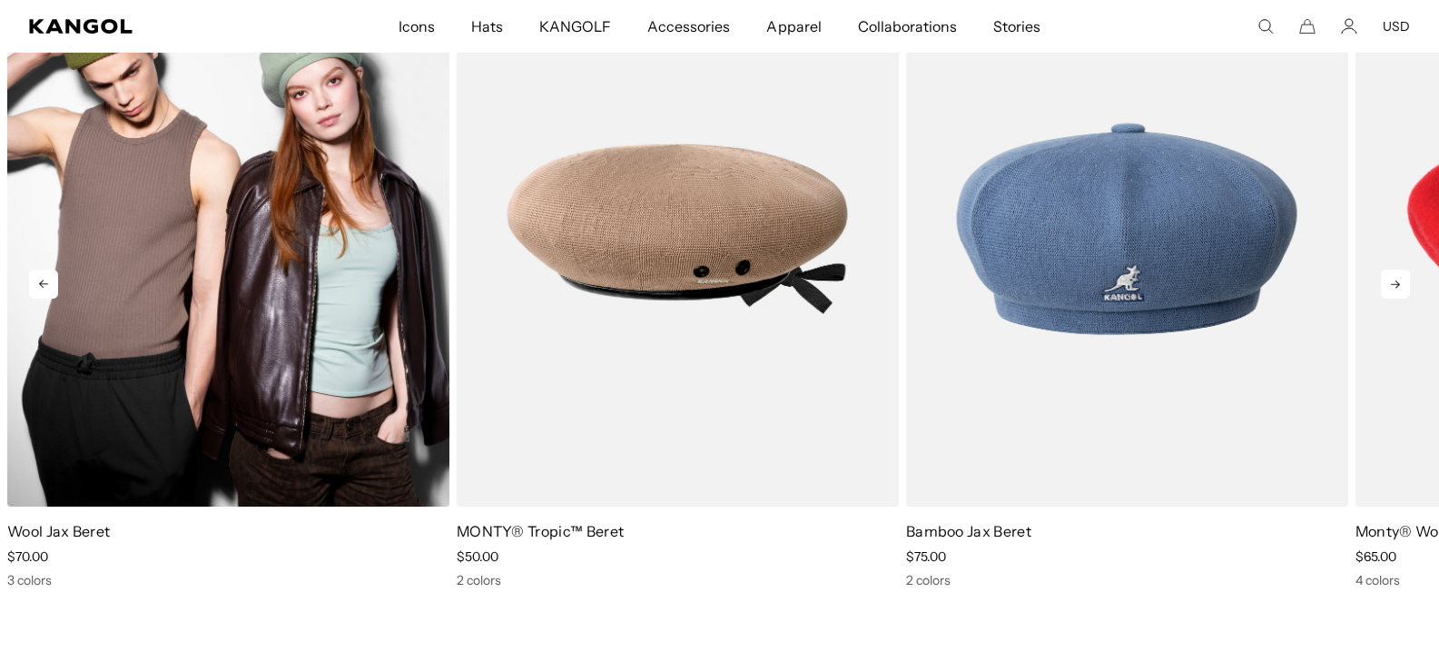
scroll to position [2568, 0]
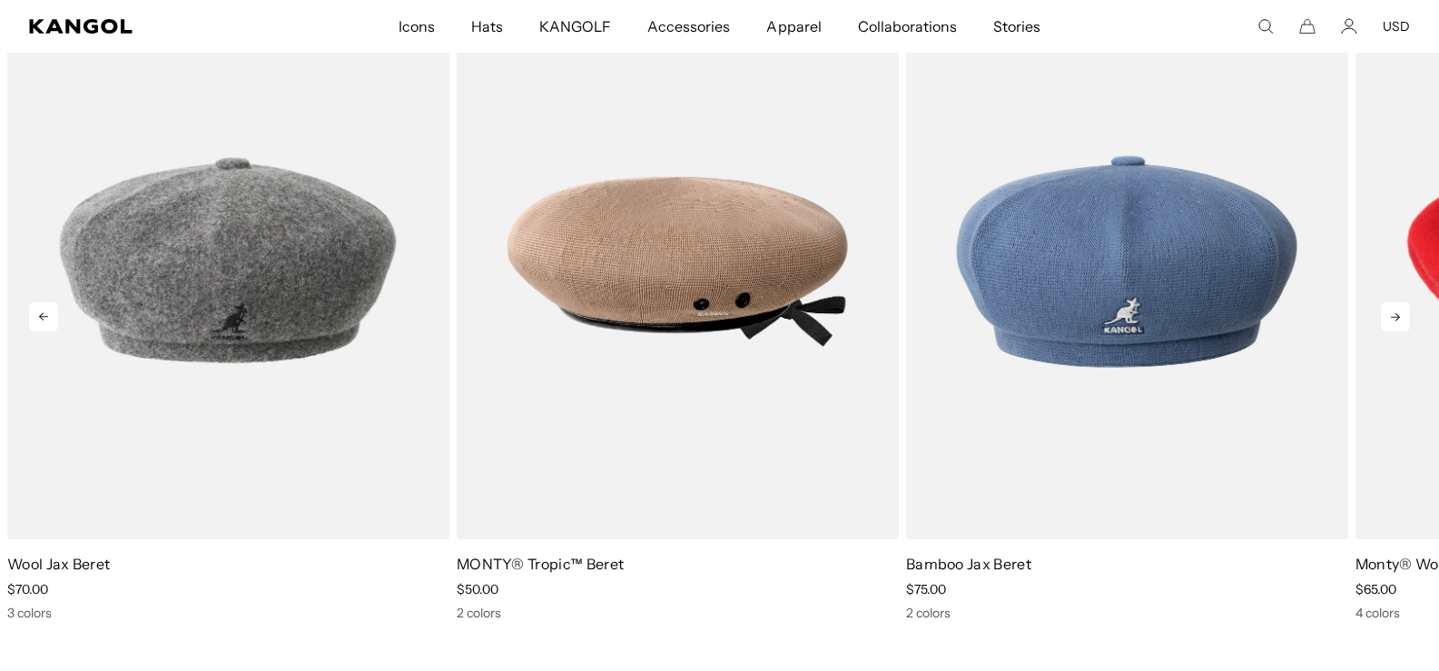
click at [1397, 318] on icon at bounding box center [1395, 317] width 9 height 8
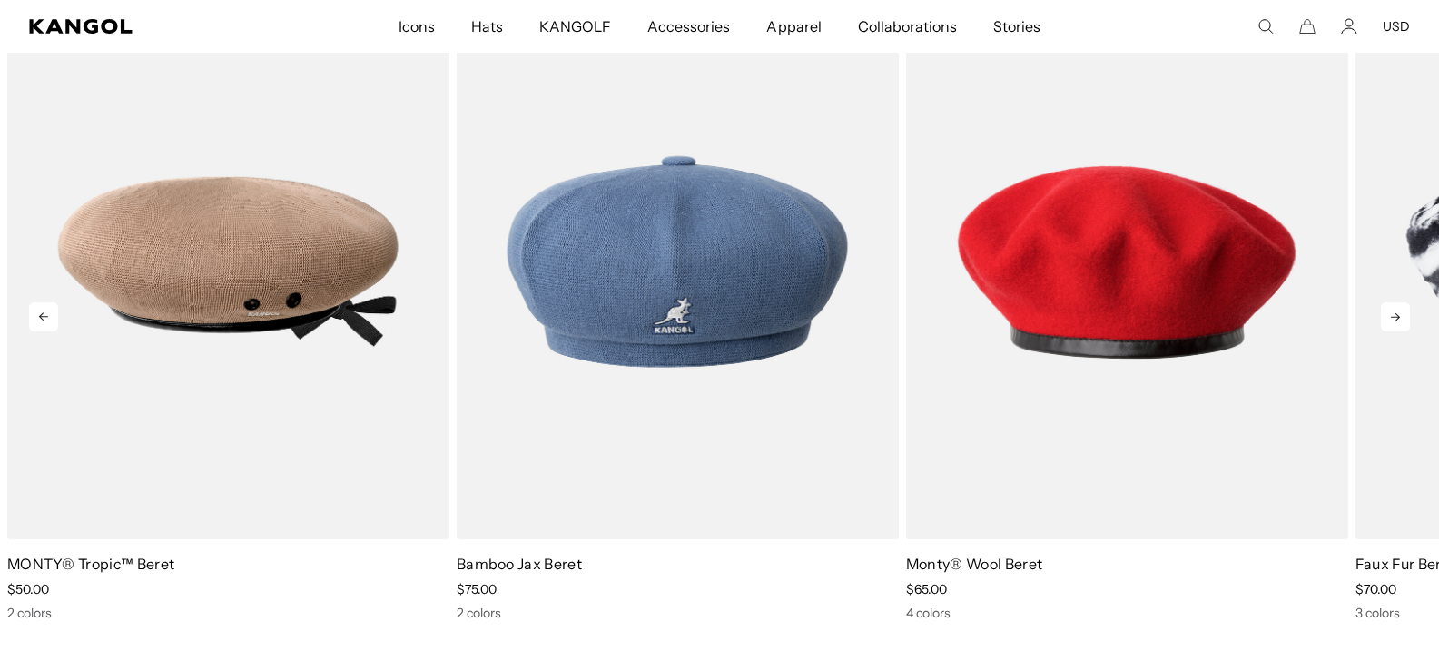
click at [1397, 318] on icon at bounding box center [1395, 317] width 9 height 8
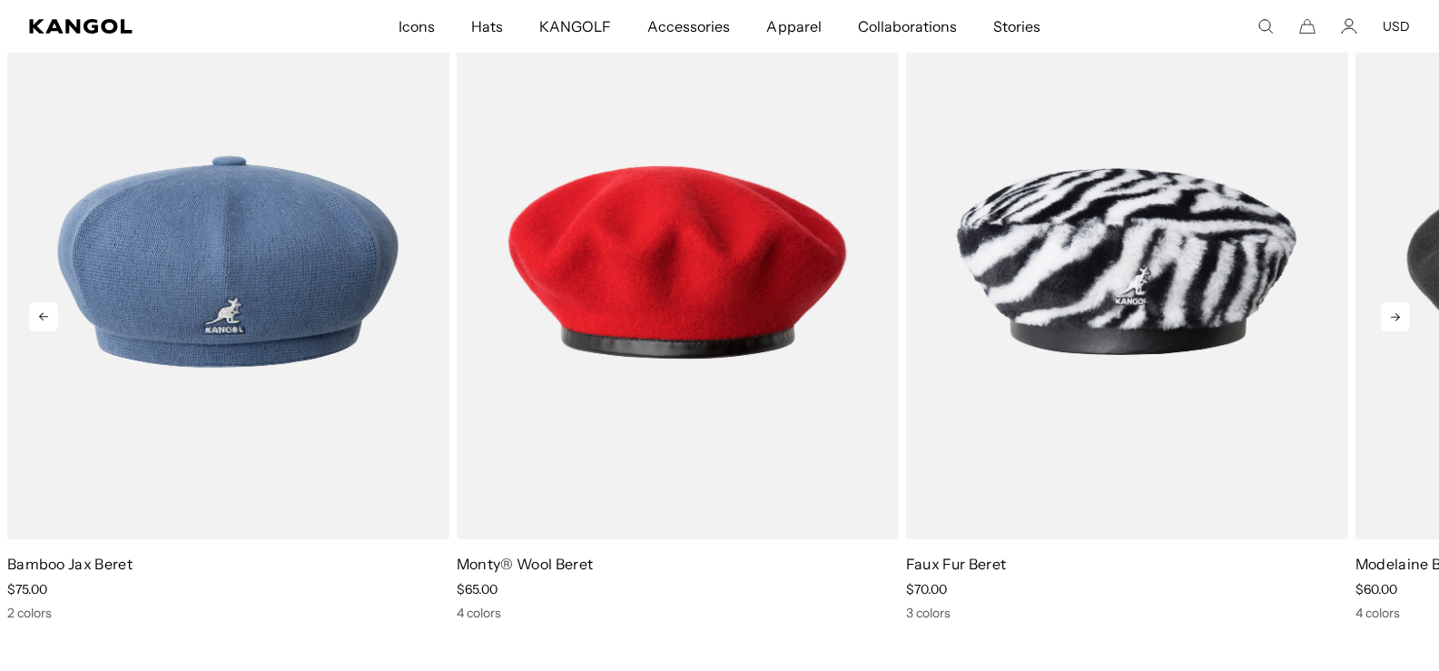
click at [1397, 318] on icon at bounding box center [1395, 317] width 9 height 8
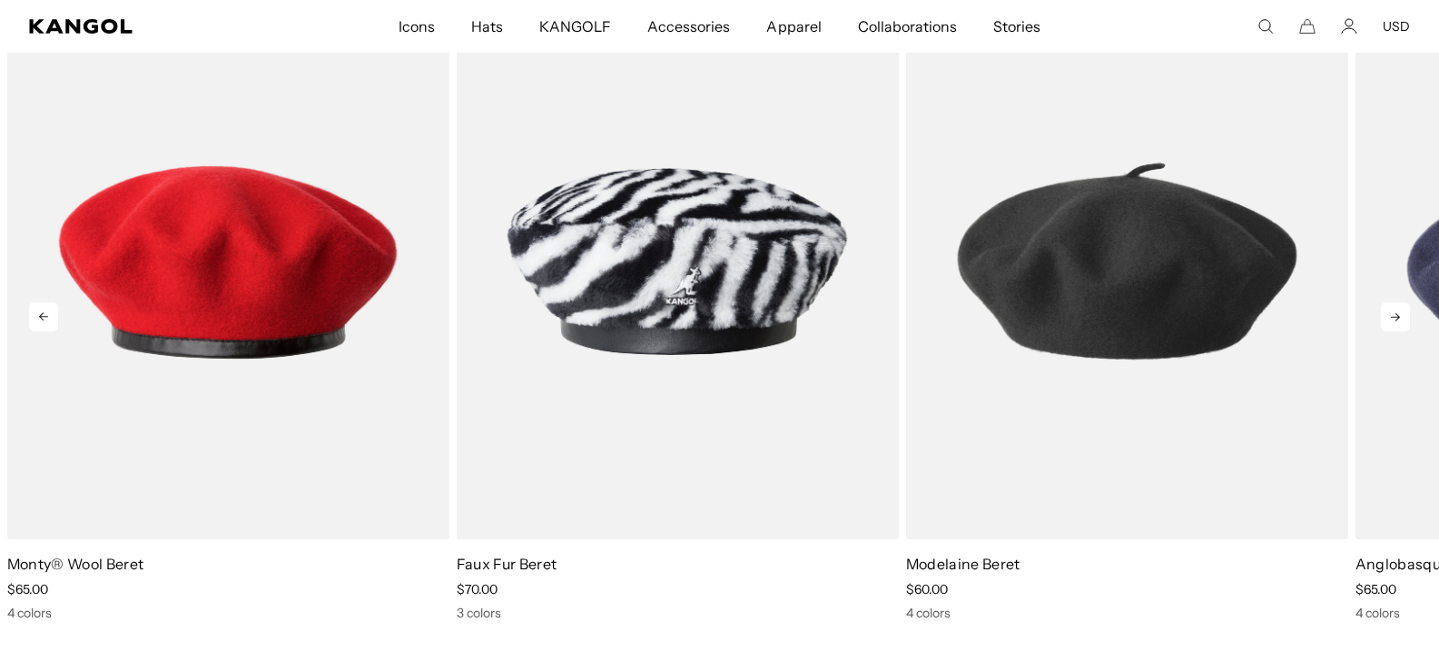
click at [1397, 318] on icon at bounding box center [1395, 317] width 9 height 8
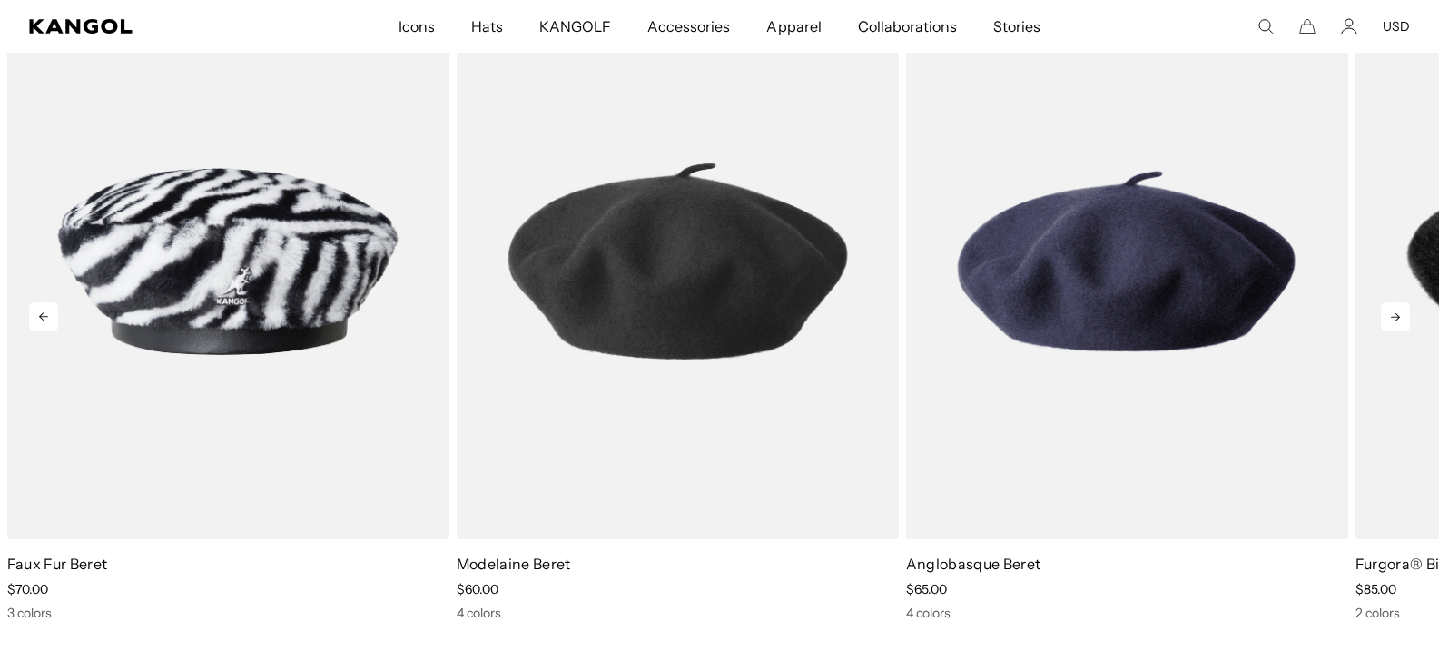
click at [1397, 318] on icon at bounding box center [1395, 317] width 9 height 8
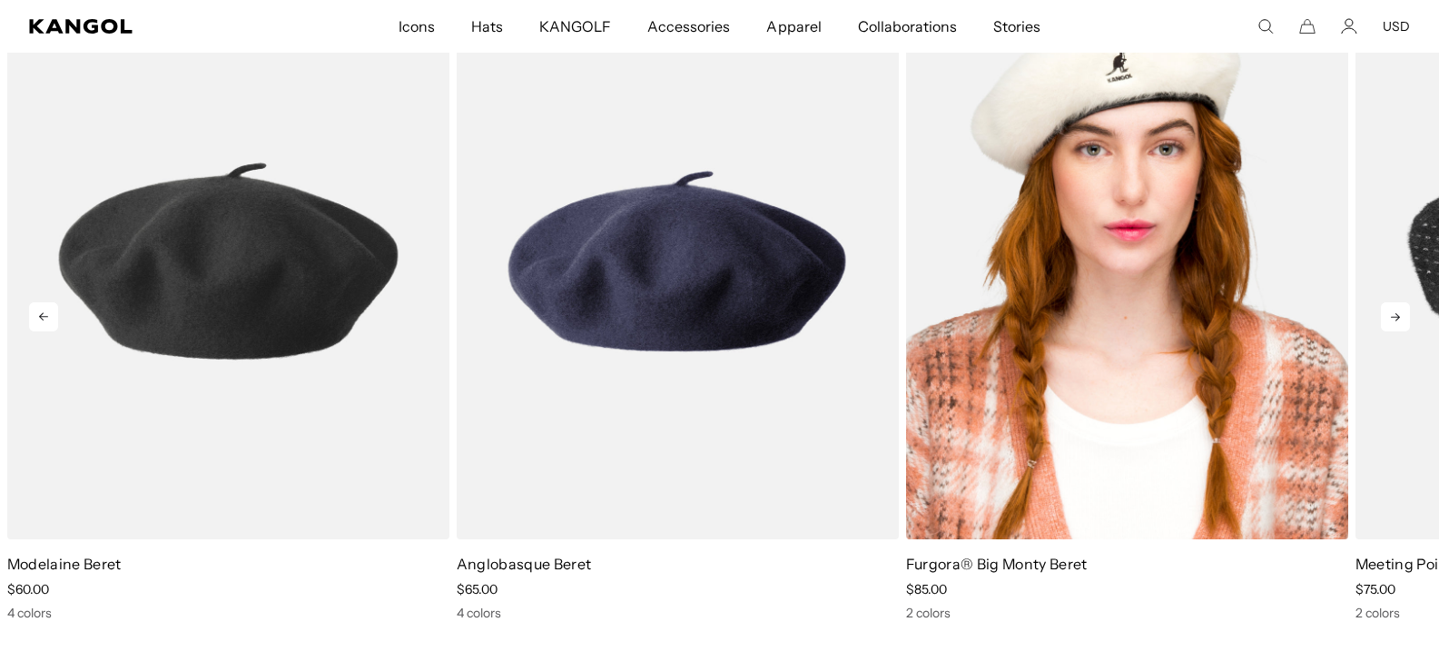
scroll to position [0, 374]
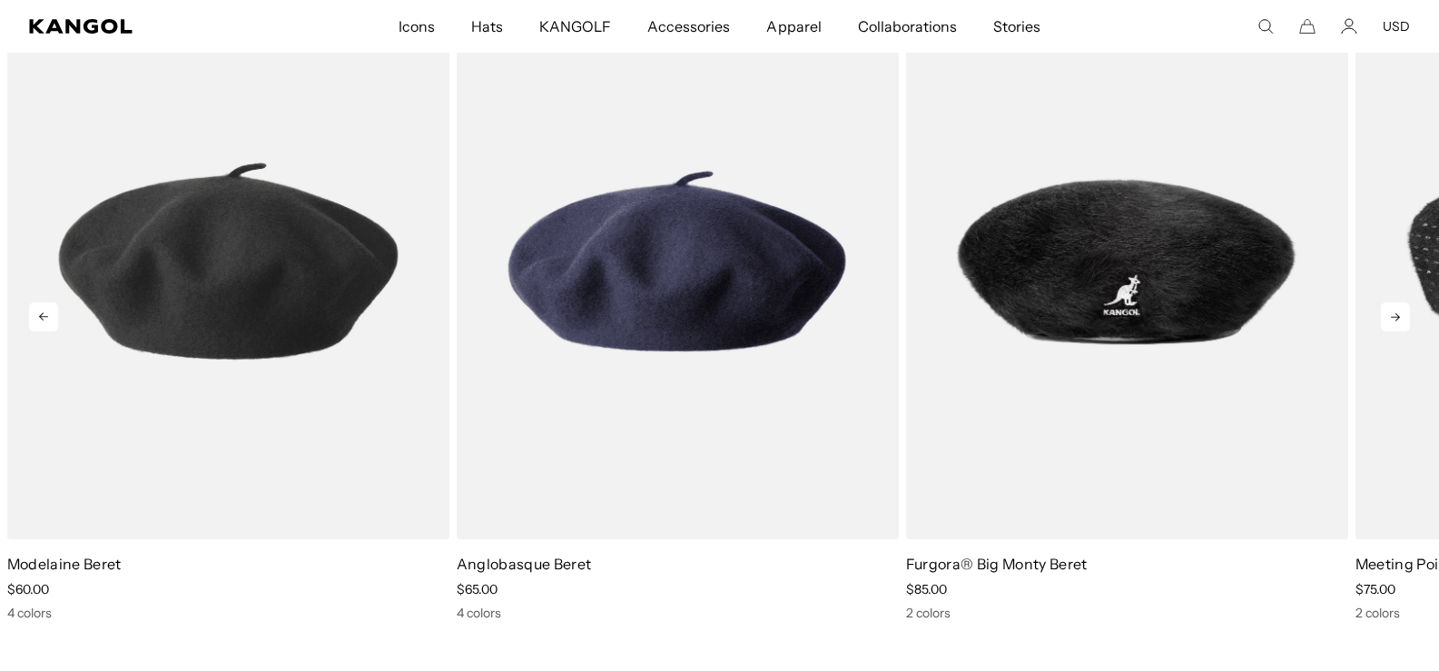
click at [1394, 314] on icon at bounding box center [1395, 316] width 29 height 29
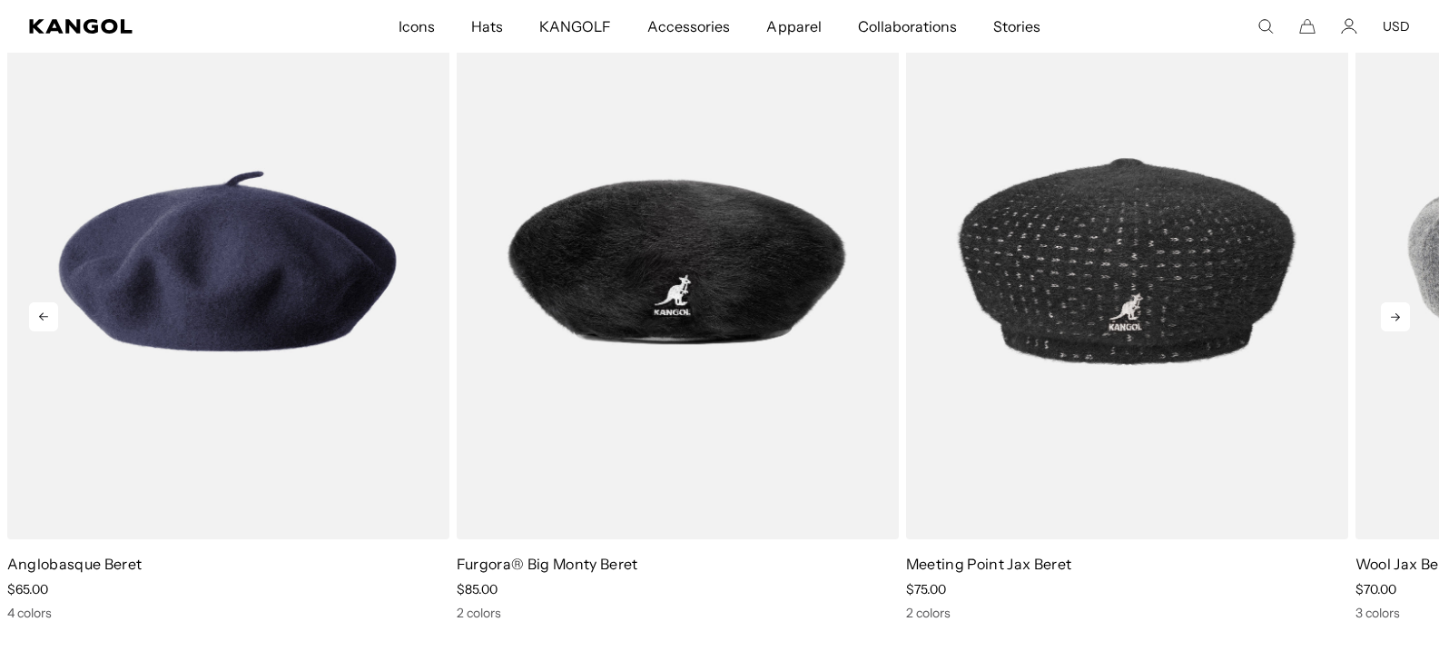
click at [1394, 314] on icon at bounding box center [1395, 316] width 29 height 29
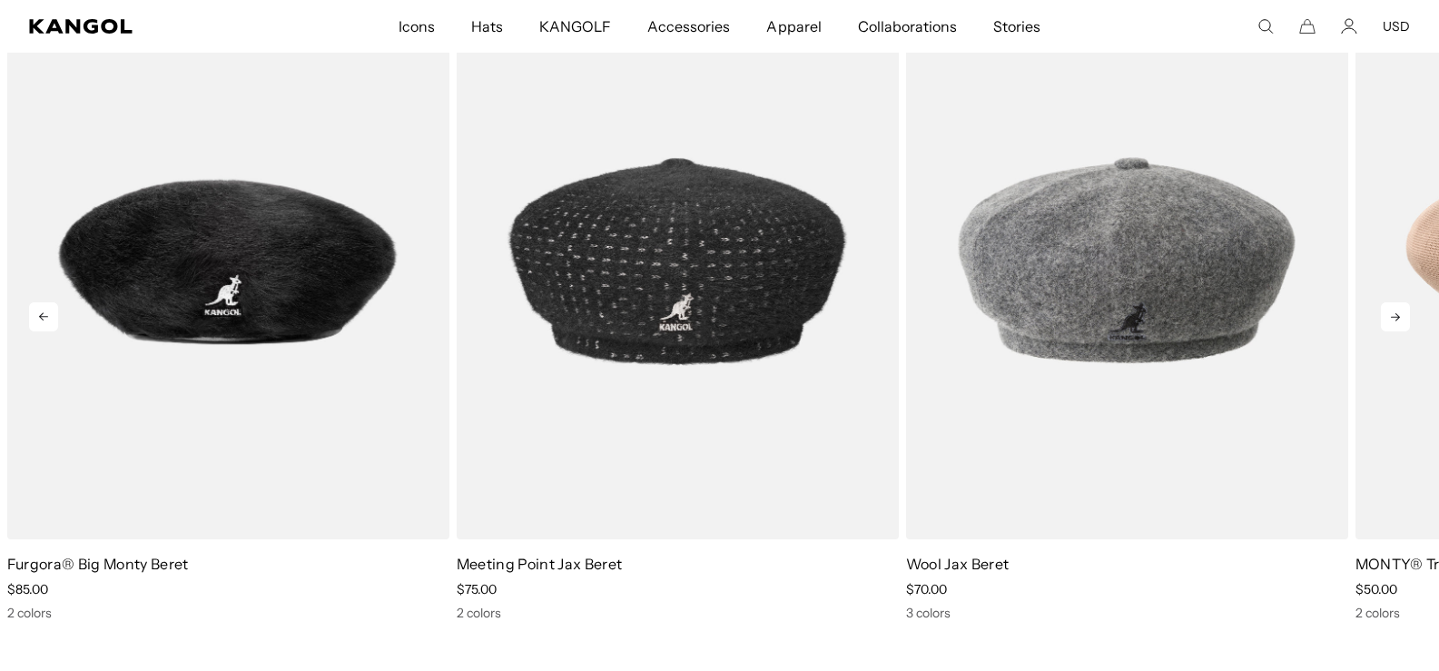
scroll to position [0, 0]
click at [1394, 314] on icon at bounding box center [1395, 316] width 29 height 29
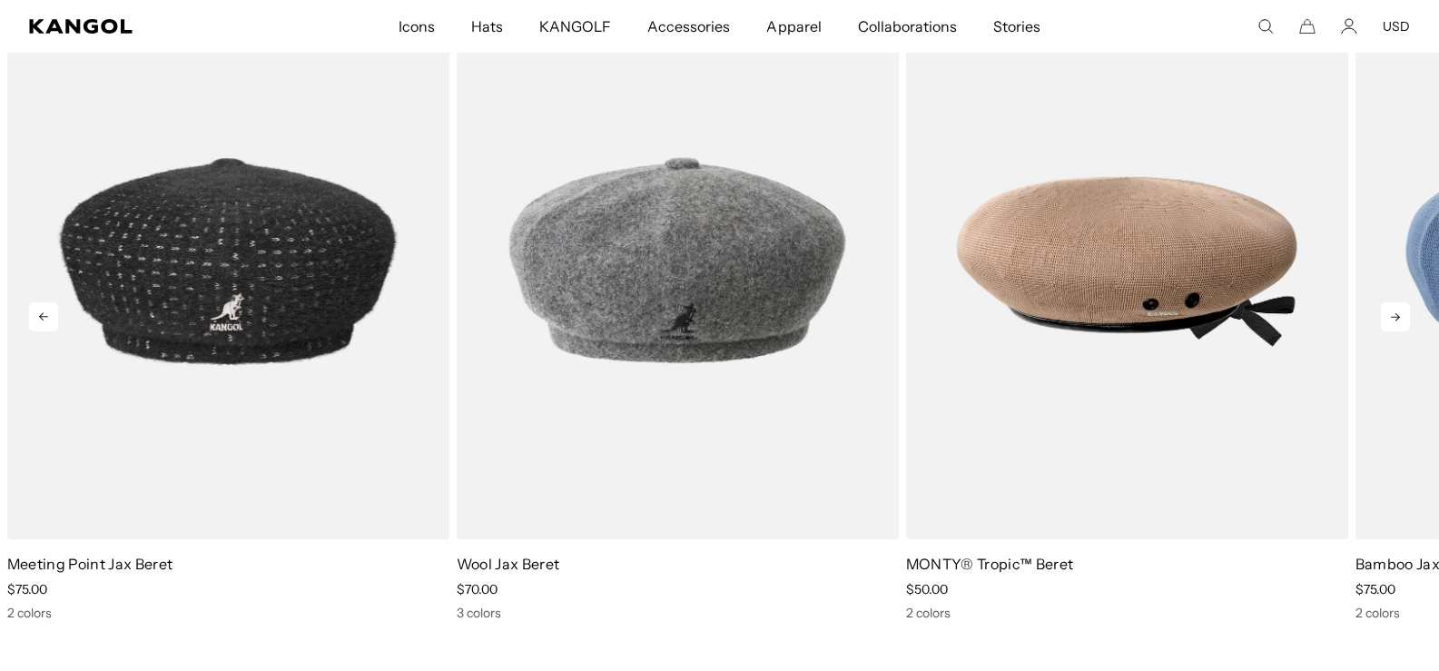
click at [1394, 314] on icon at bounding box center [1395, 316] width 29 height 29
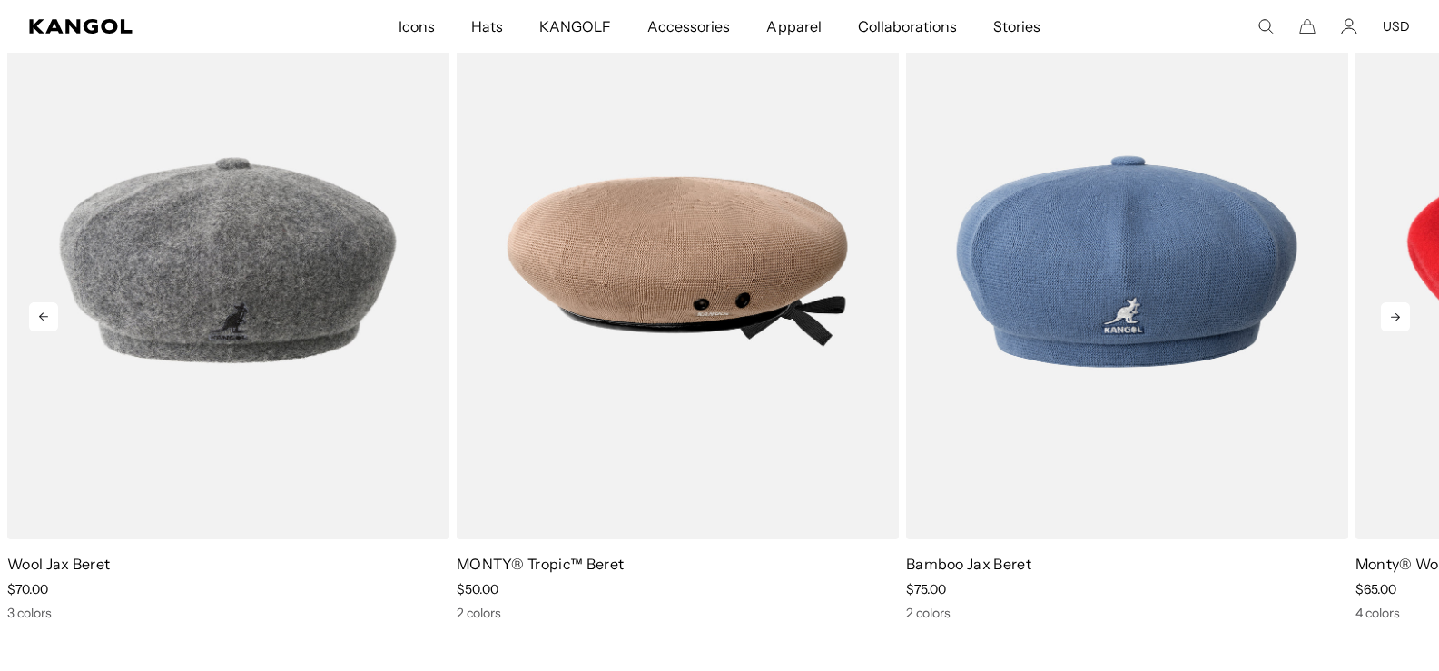
click at [1394, 314] on icon at bounding box center [1395, 316] width 29 height 29
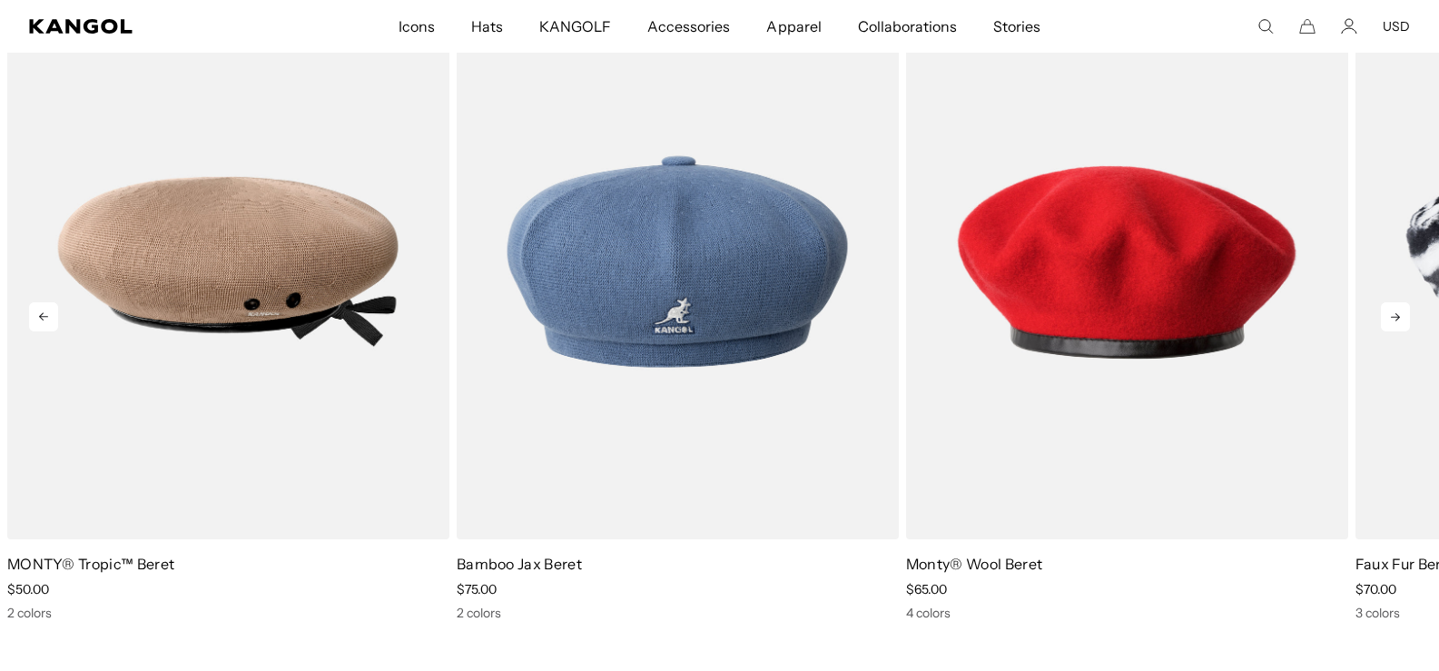
click at [1394, 314] on icon at bounding box center [1395, 316] width 29 height 29
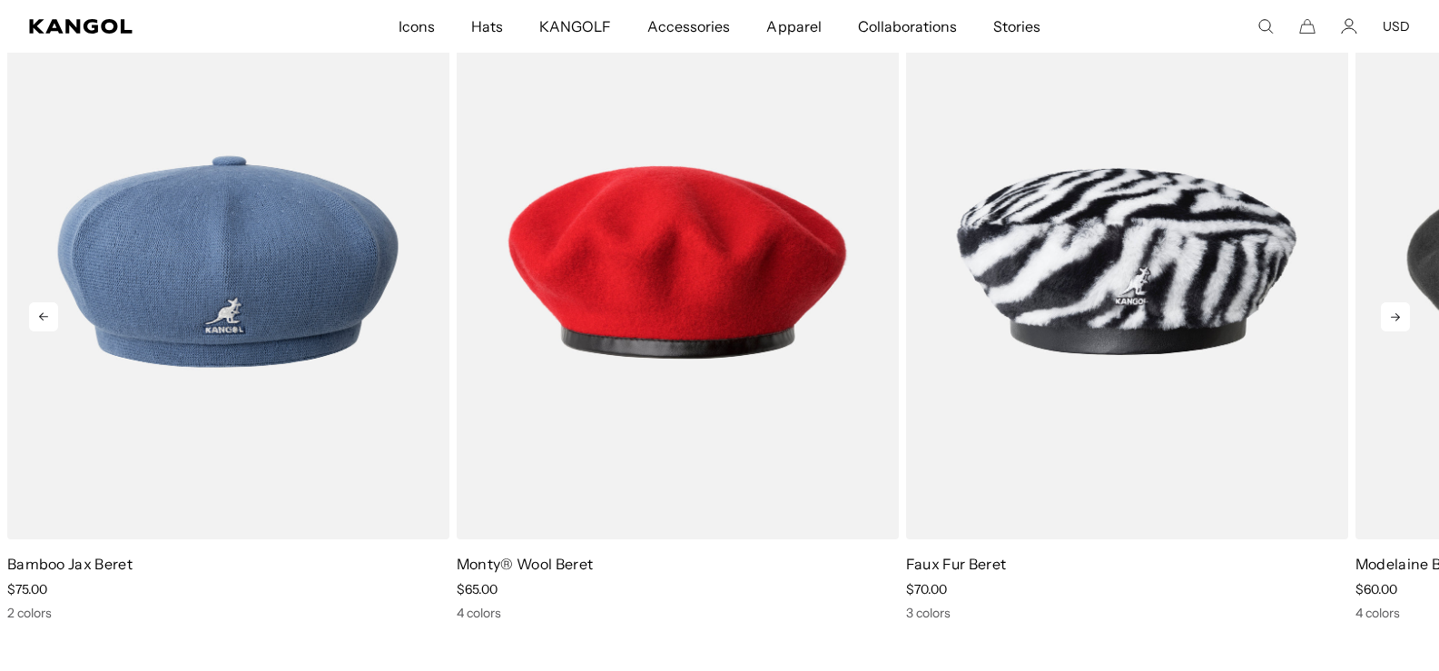
click at [1394, 314] on icon at bounding box center [1395, 316] width 29 height 29
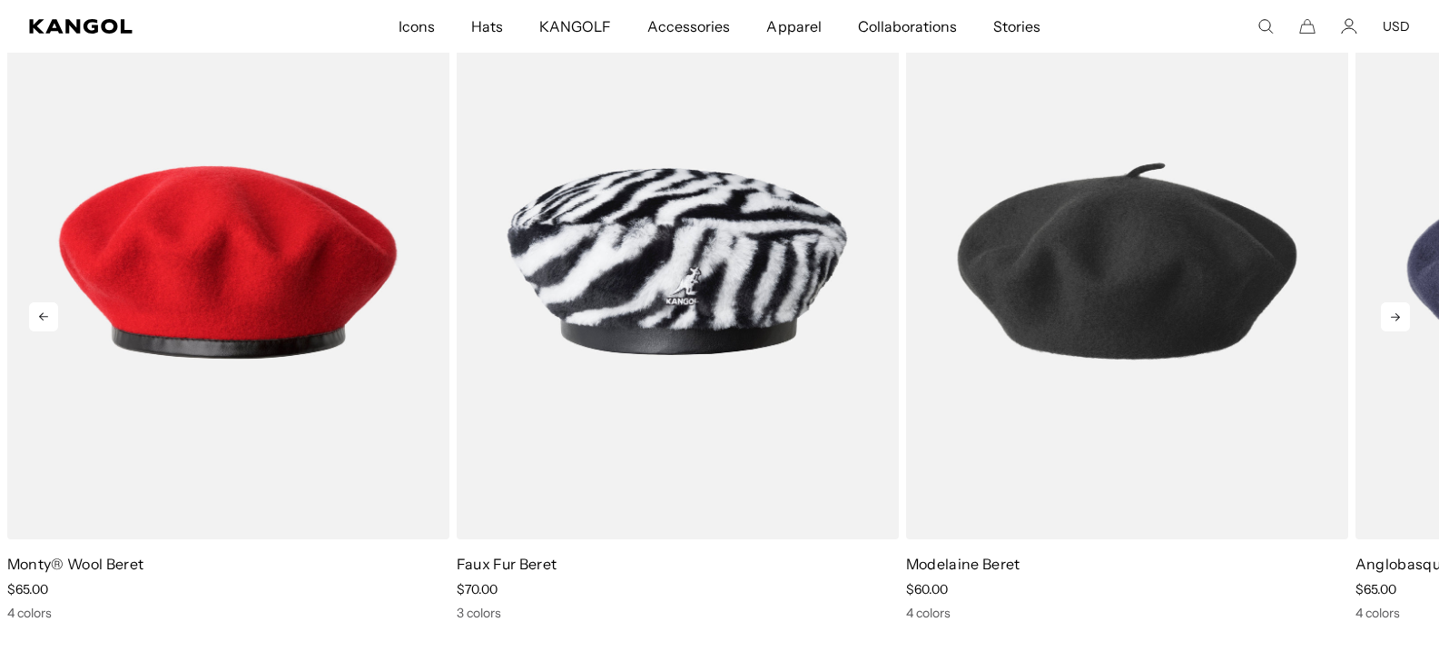
scroll to position [0, 374]
click at [1392, 311] on icon at bounding box center [1395, 316] width 29 height 29
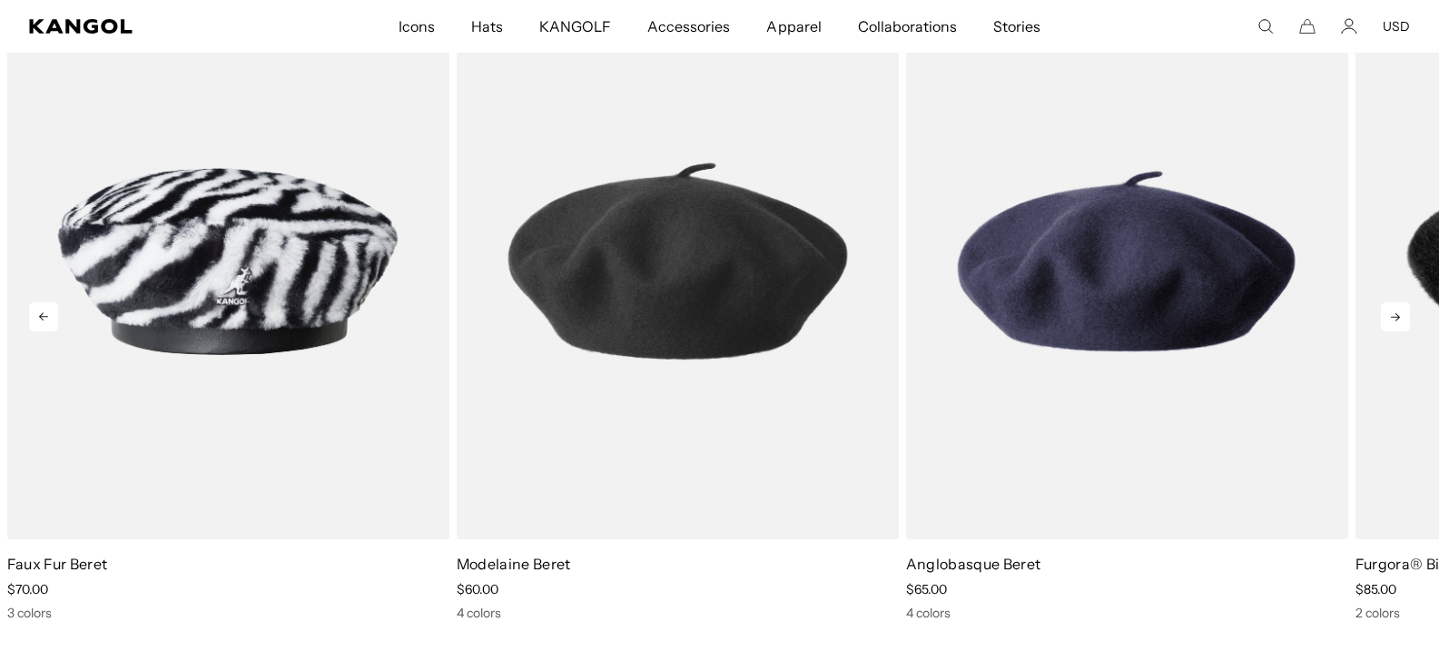
click at [1392, 310] on icon at bounding box center [1395, 316] width 29 height 29
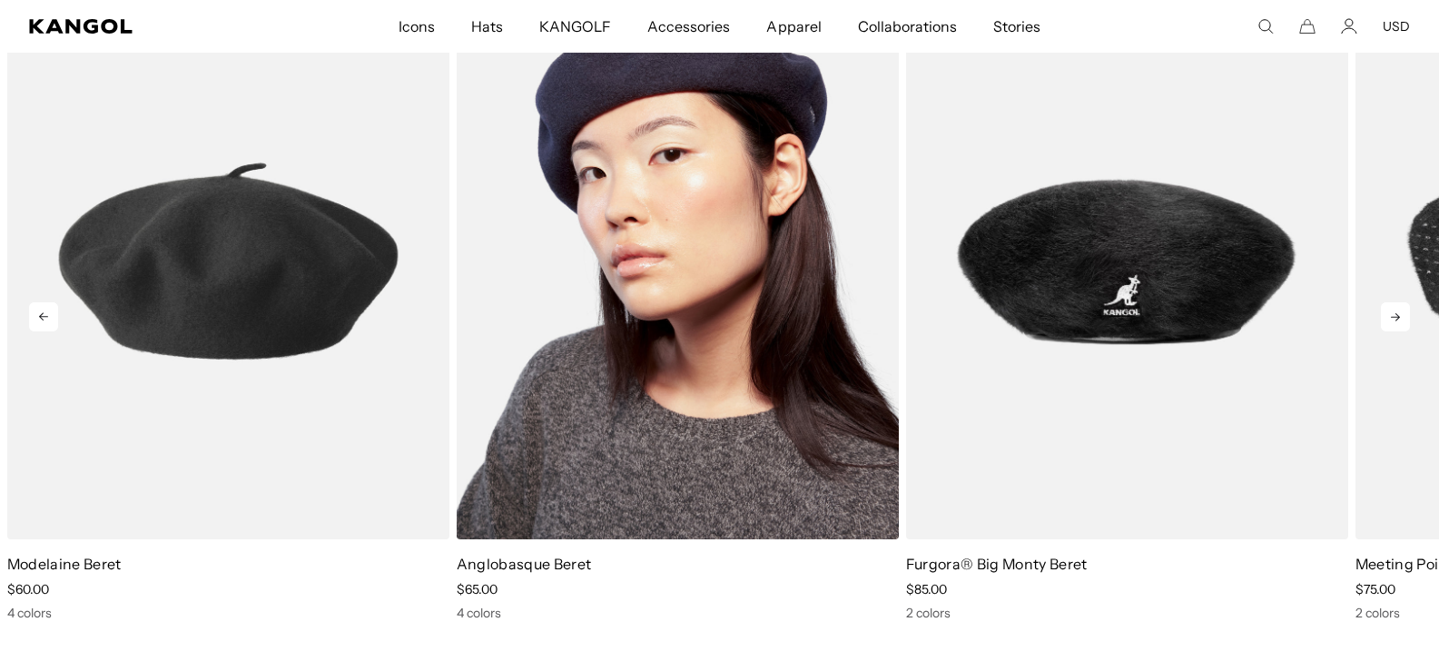
scroll to position [2477, 0]
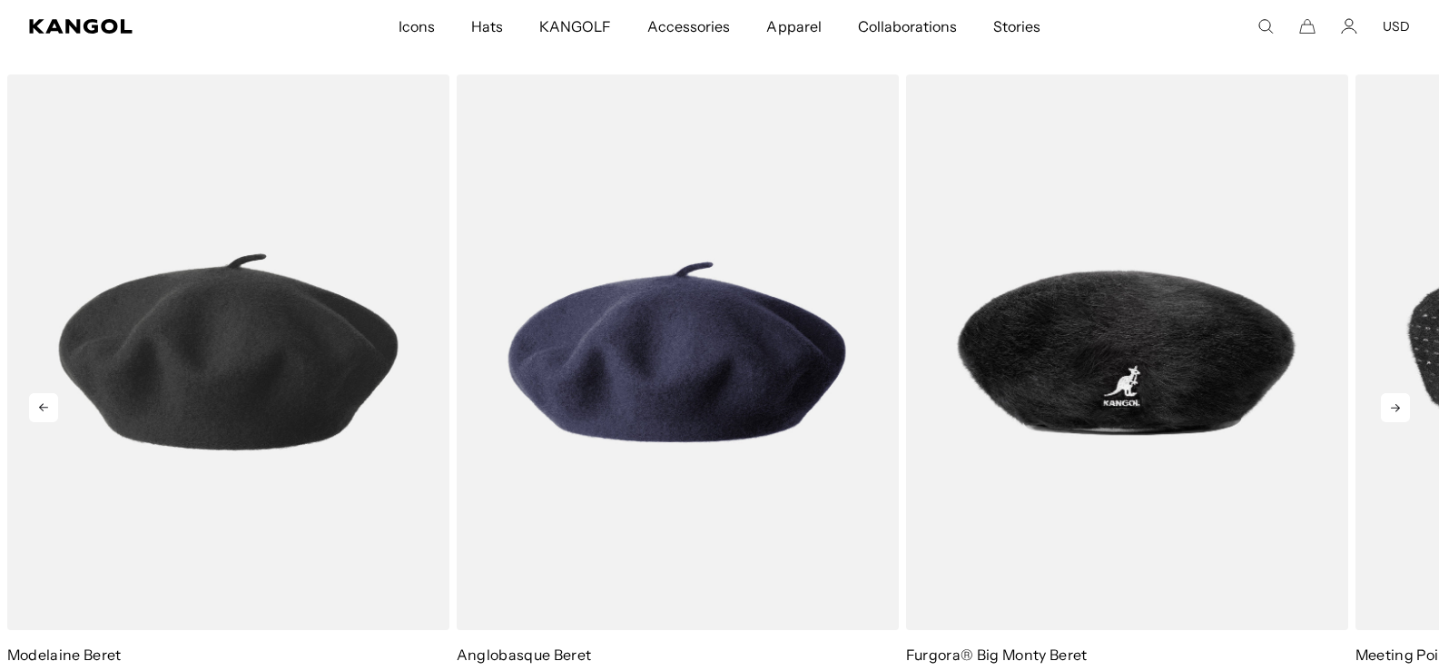
click at [1395, 402] on icon at bounding box center [1395, 407] width 29 height 29
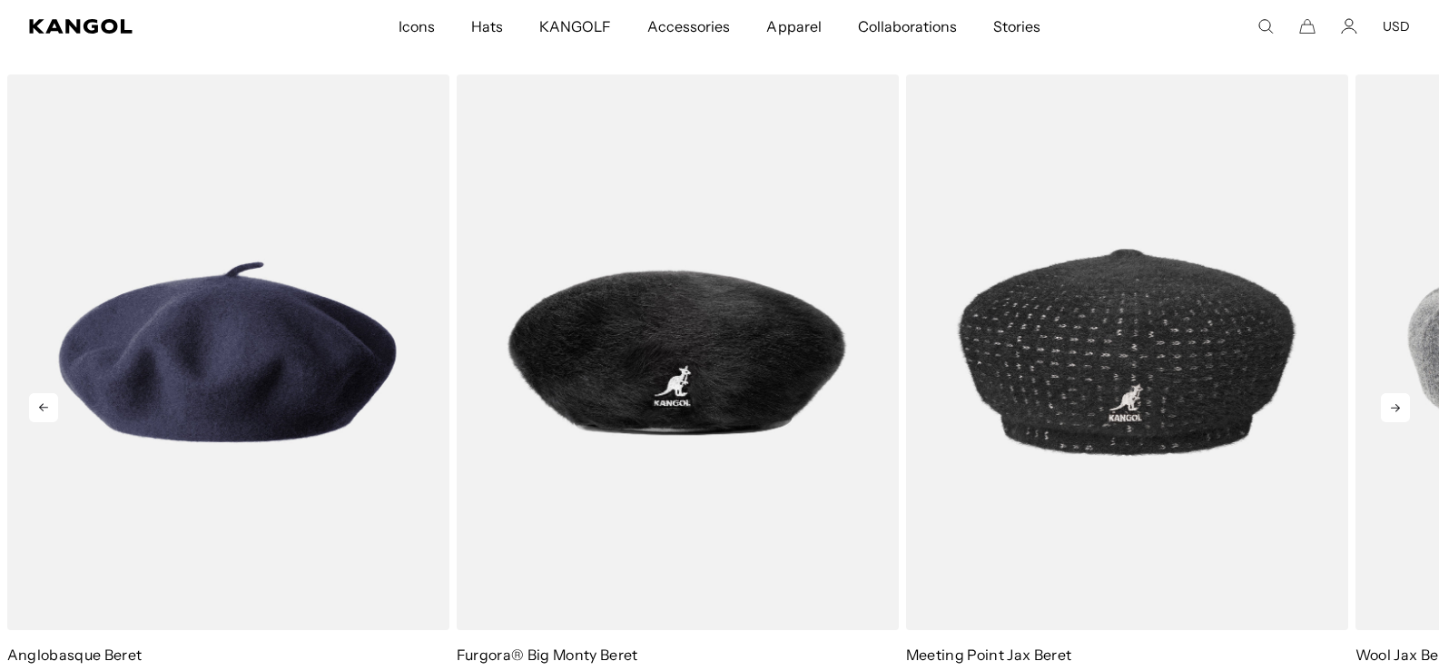
click at [1395, 402] on icon at bounding box center [1395, 407] width 29 height 29
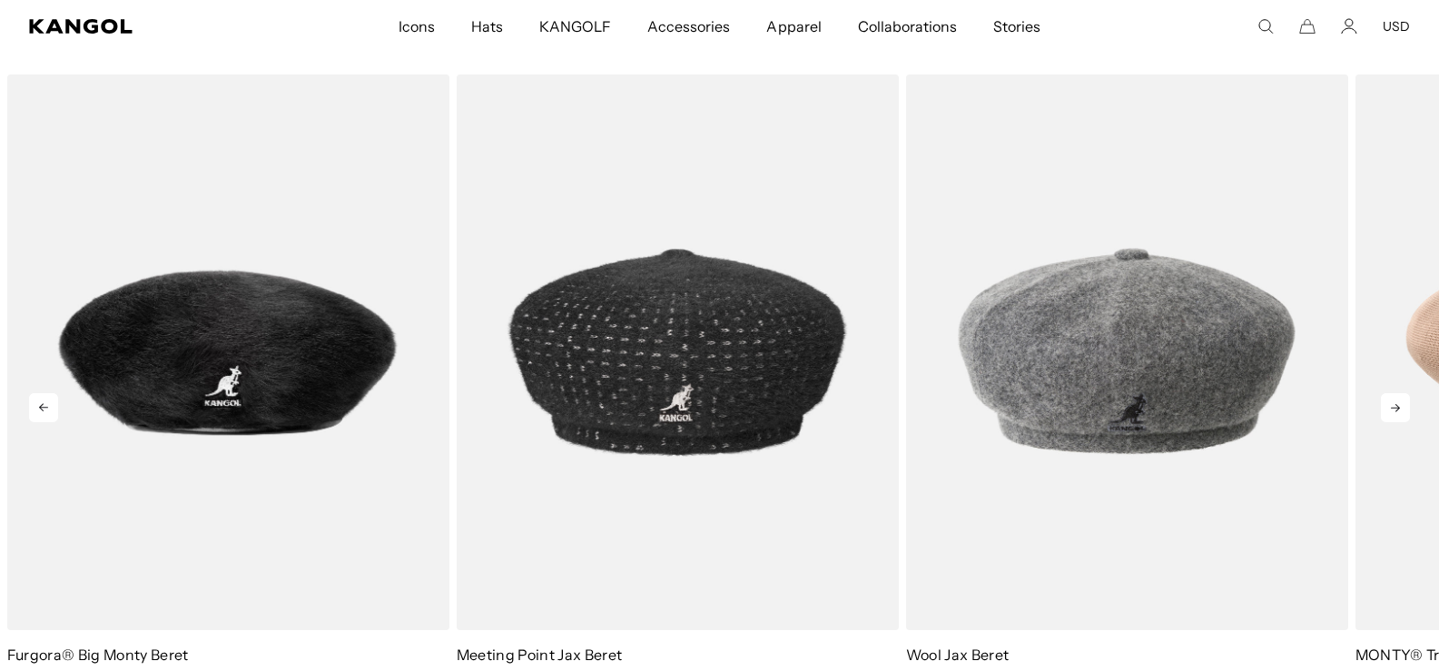
click at [1395, 402] on icon at bounding box center [1395, 407] width 29 height 29
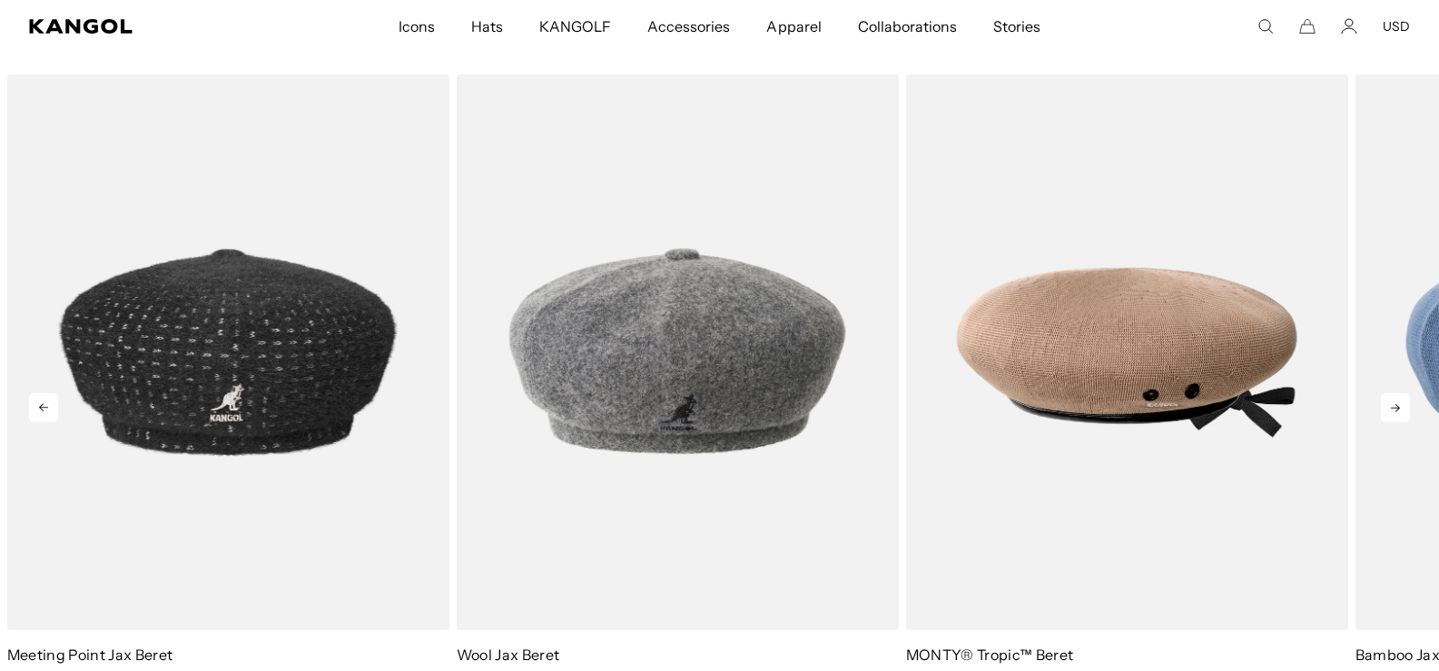
click at [1395, 402] on icon at bounding box center [1395, 407] width 29 height 29
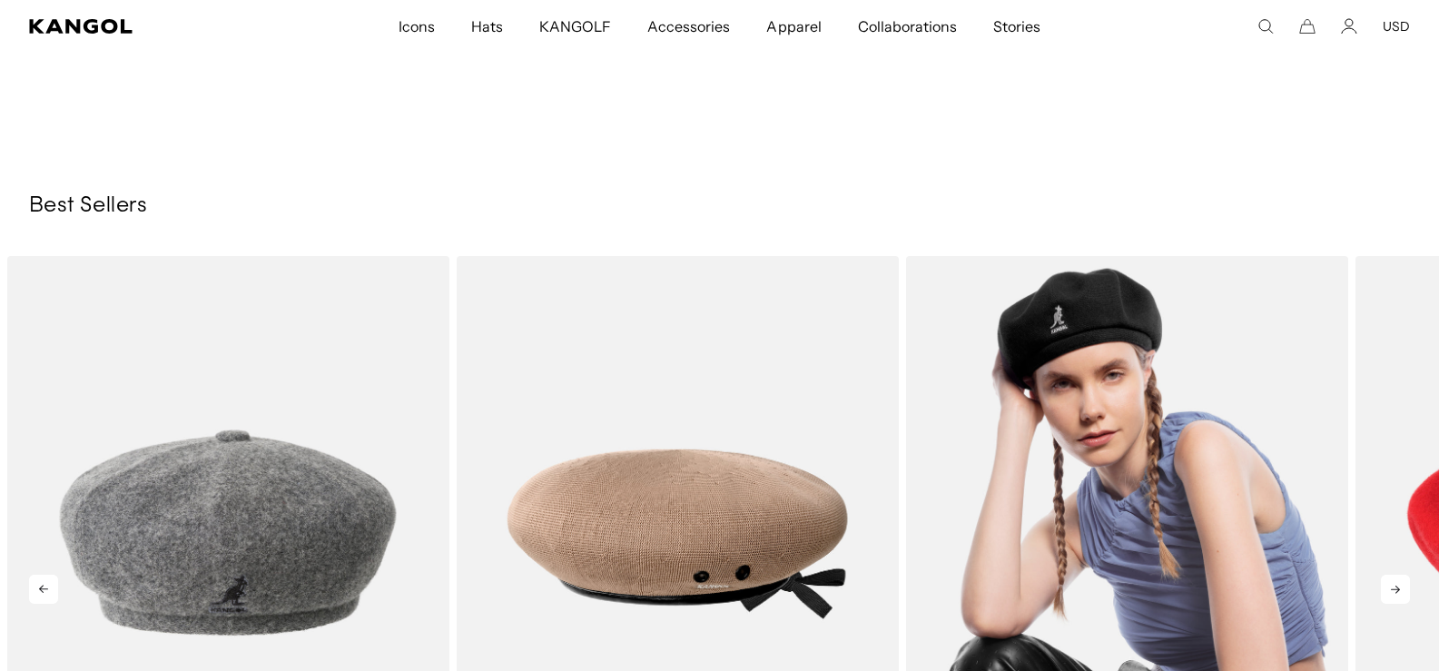
click at [1151, 354] on img "3 of 9" at bounding box center [1127, 533] width 442 height 555
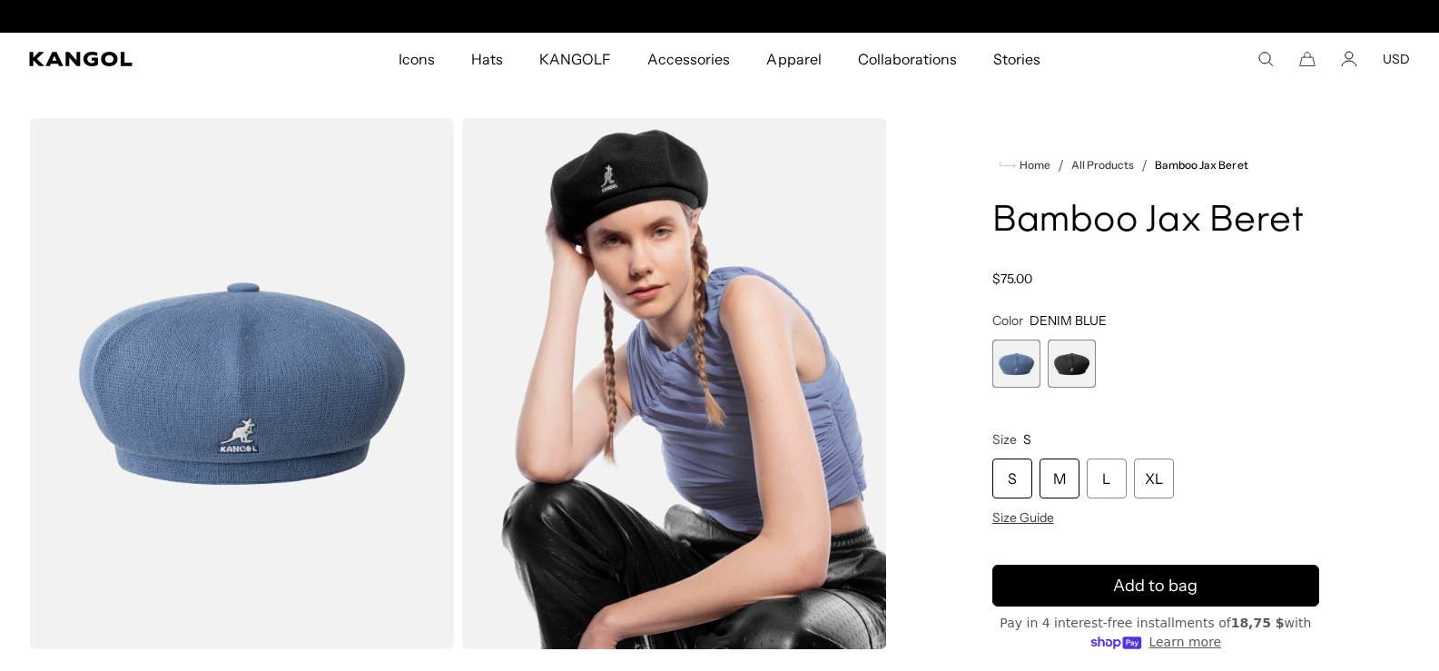
scroll to position [0, 374]
click at [1053, 470] on div "M" at bounding box center [1060, 479] width 40 height 40
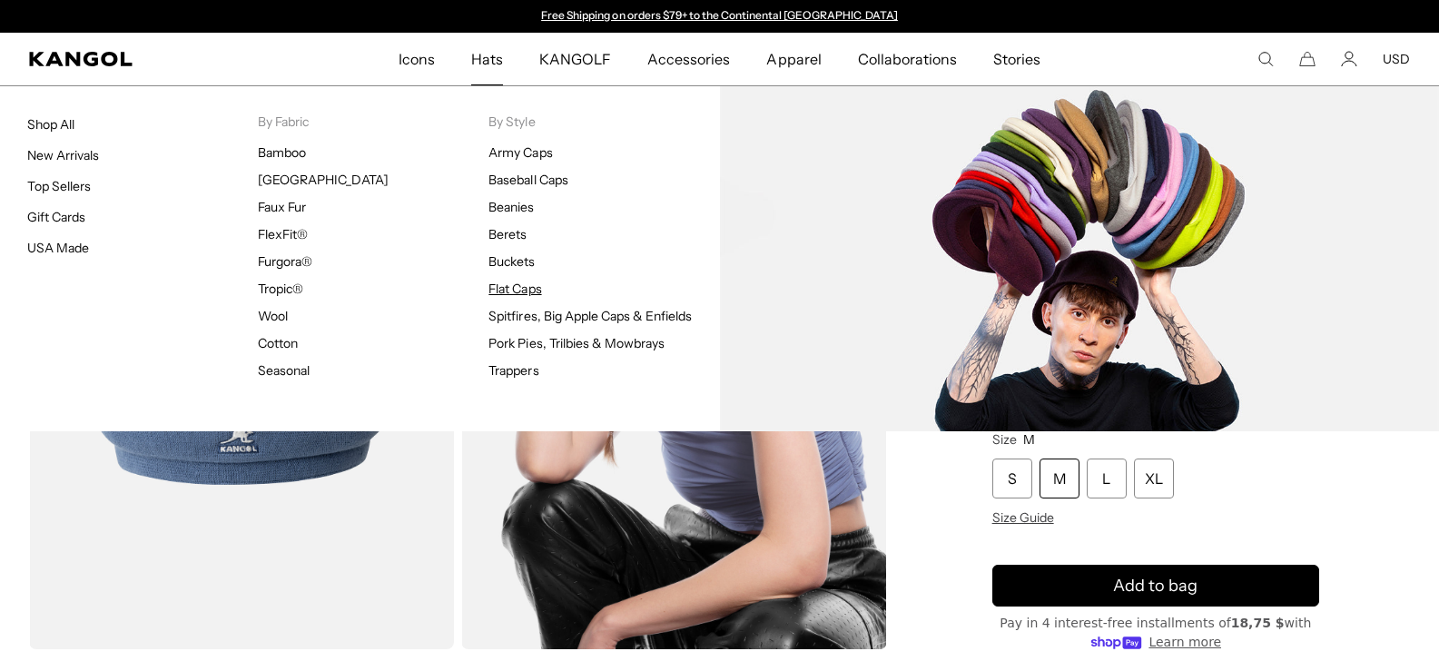
click at [519, 291] on link "Flat Caps" at bounding box center [515, 289] width 53 height 16
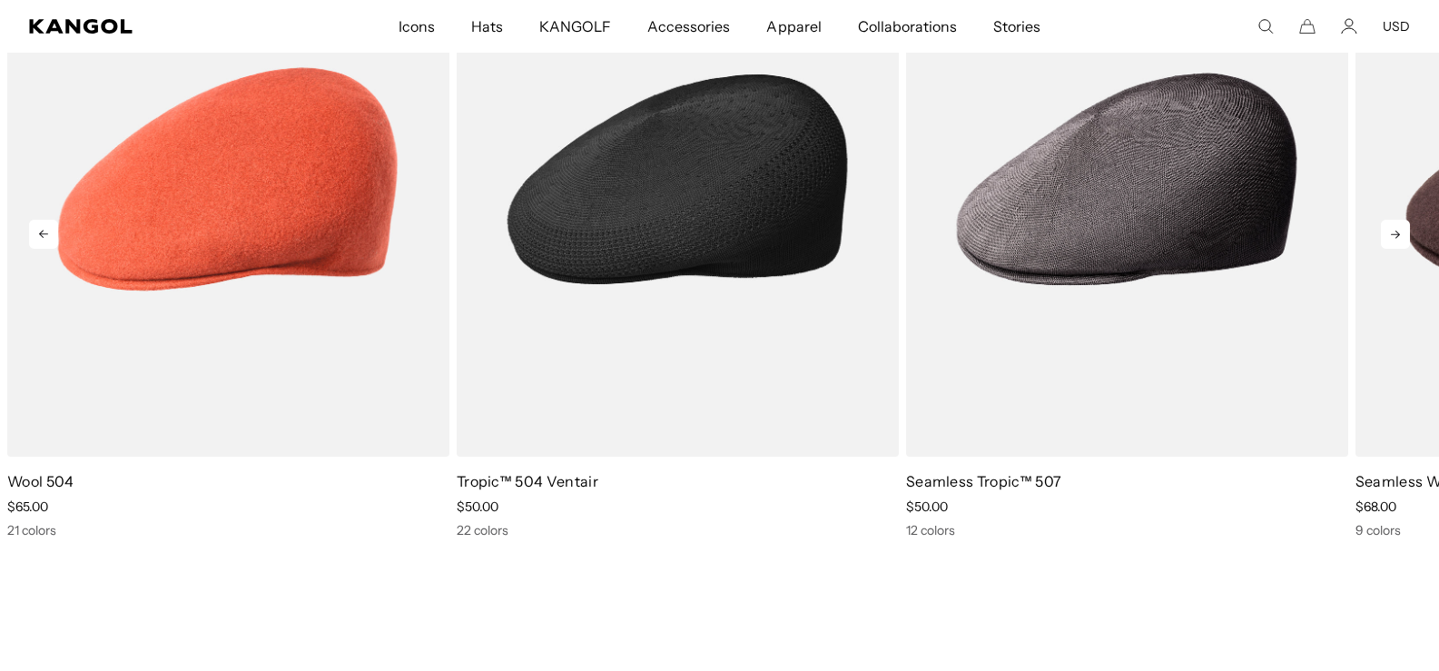
click at [715, 252] on img "2 of 10" at bounding box center [678, 179] width 442 height 555
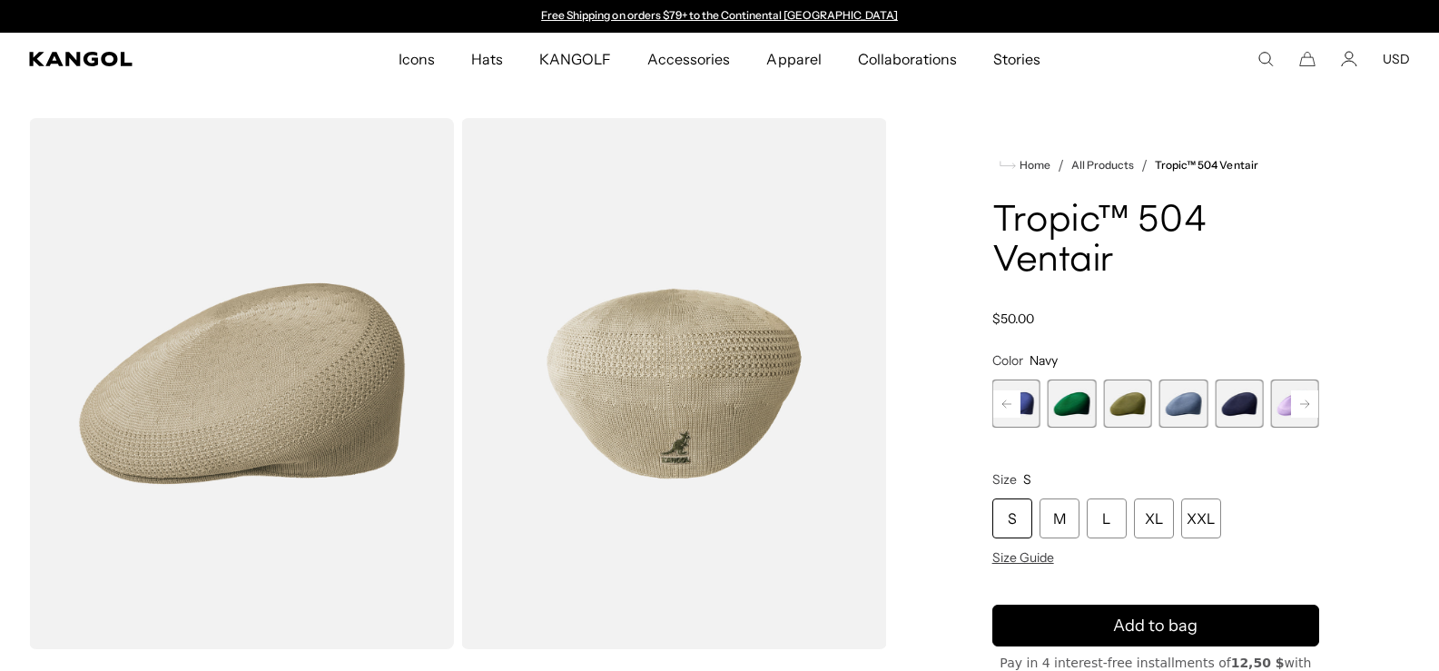
scroll to position [272, 0]
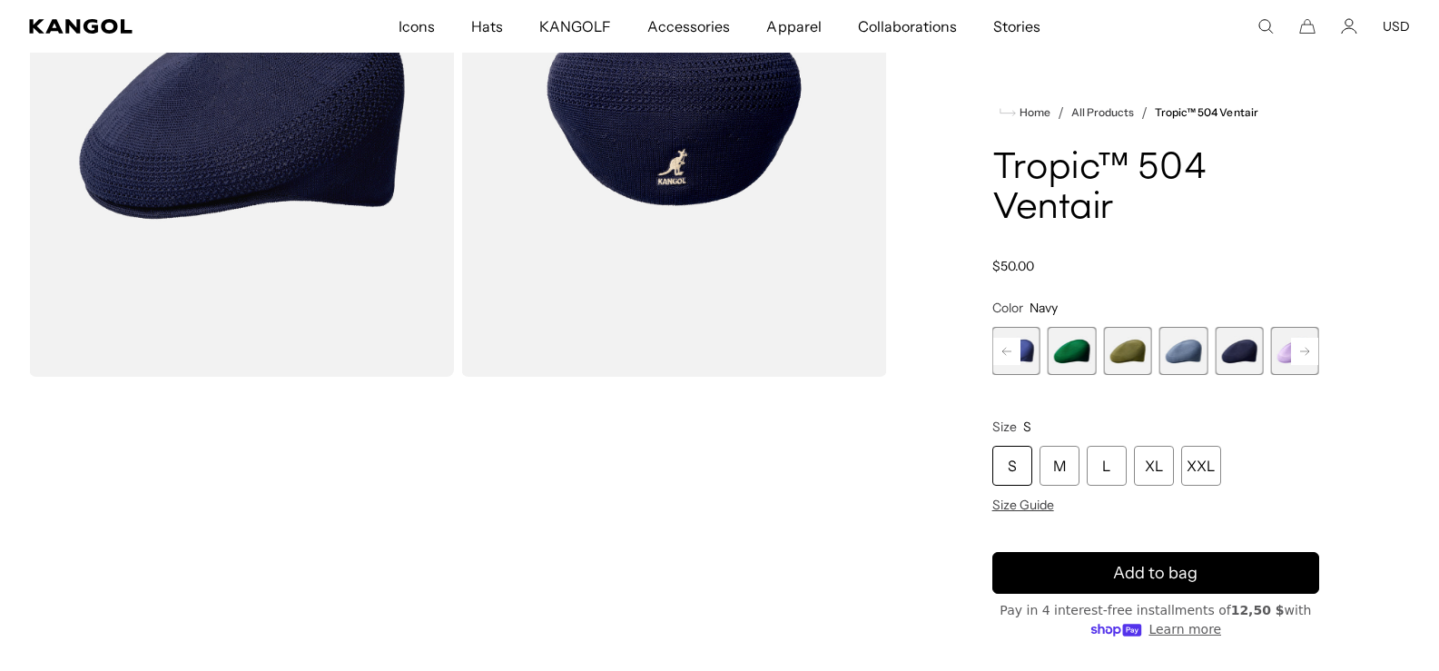
click at [1306, 365] on rect at bounding box center [1304, 351] width 27 height 27
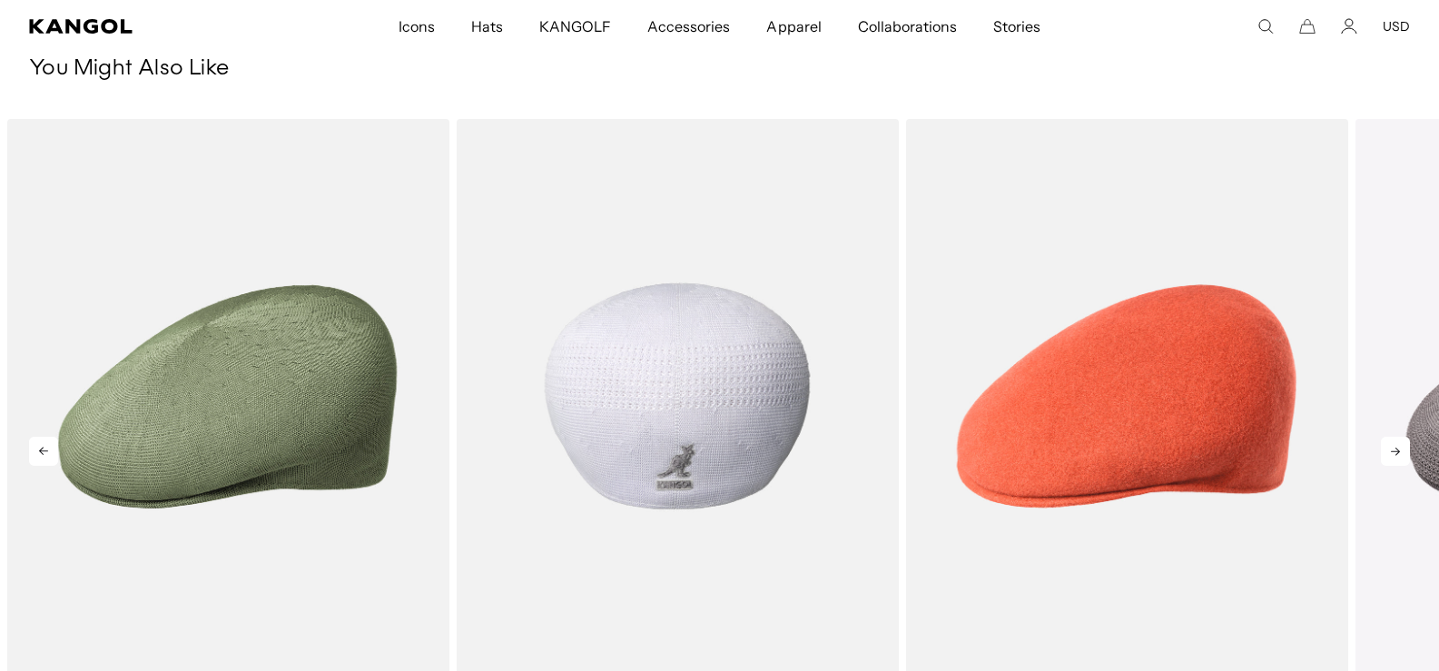
scroll to position [0, 0]
